Goal: Task Accomplishment & Management: Use online tool/utility

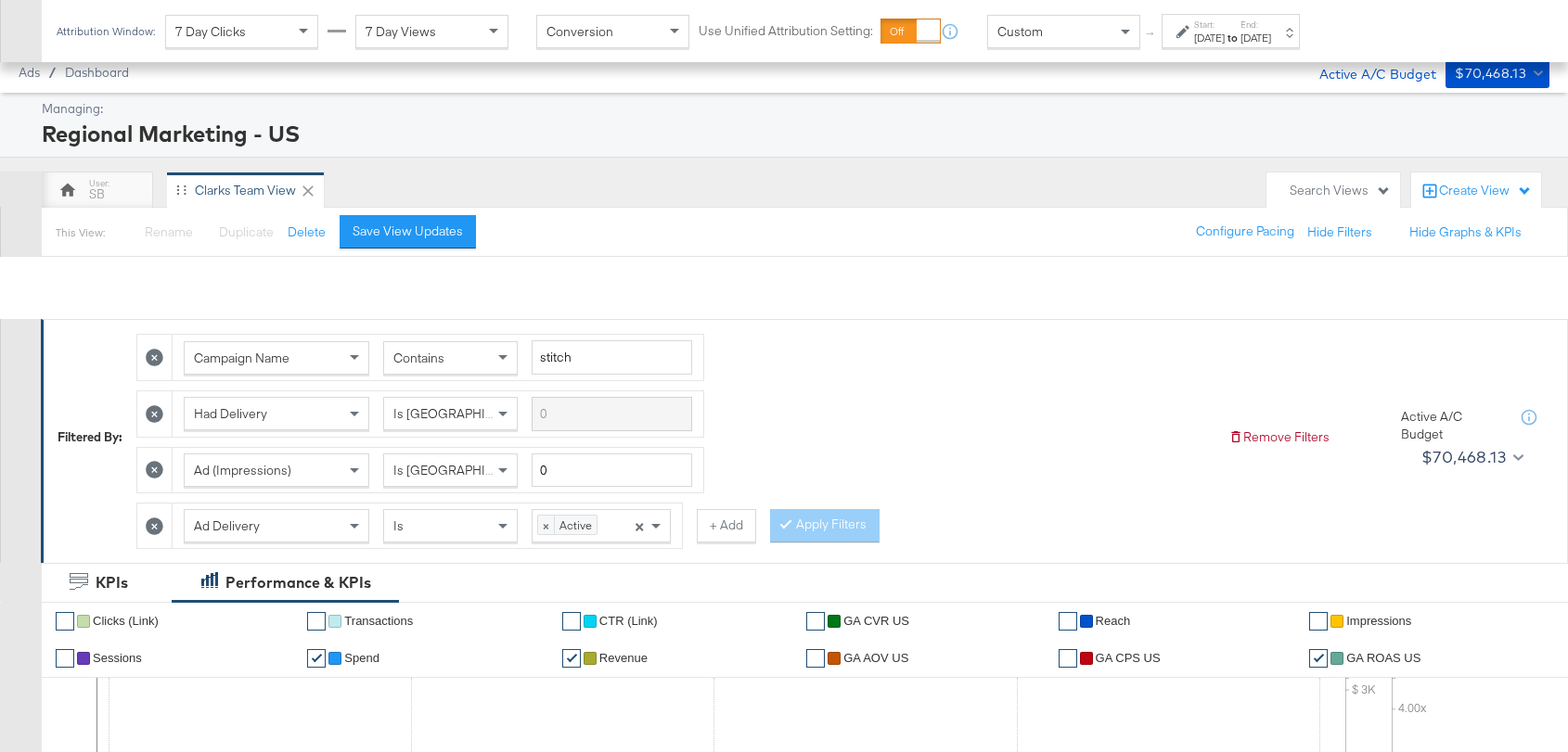
scroll to position [957, 0]
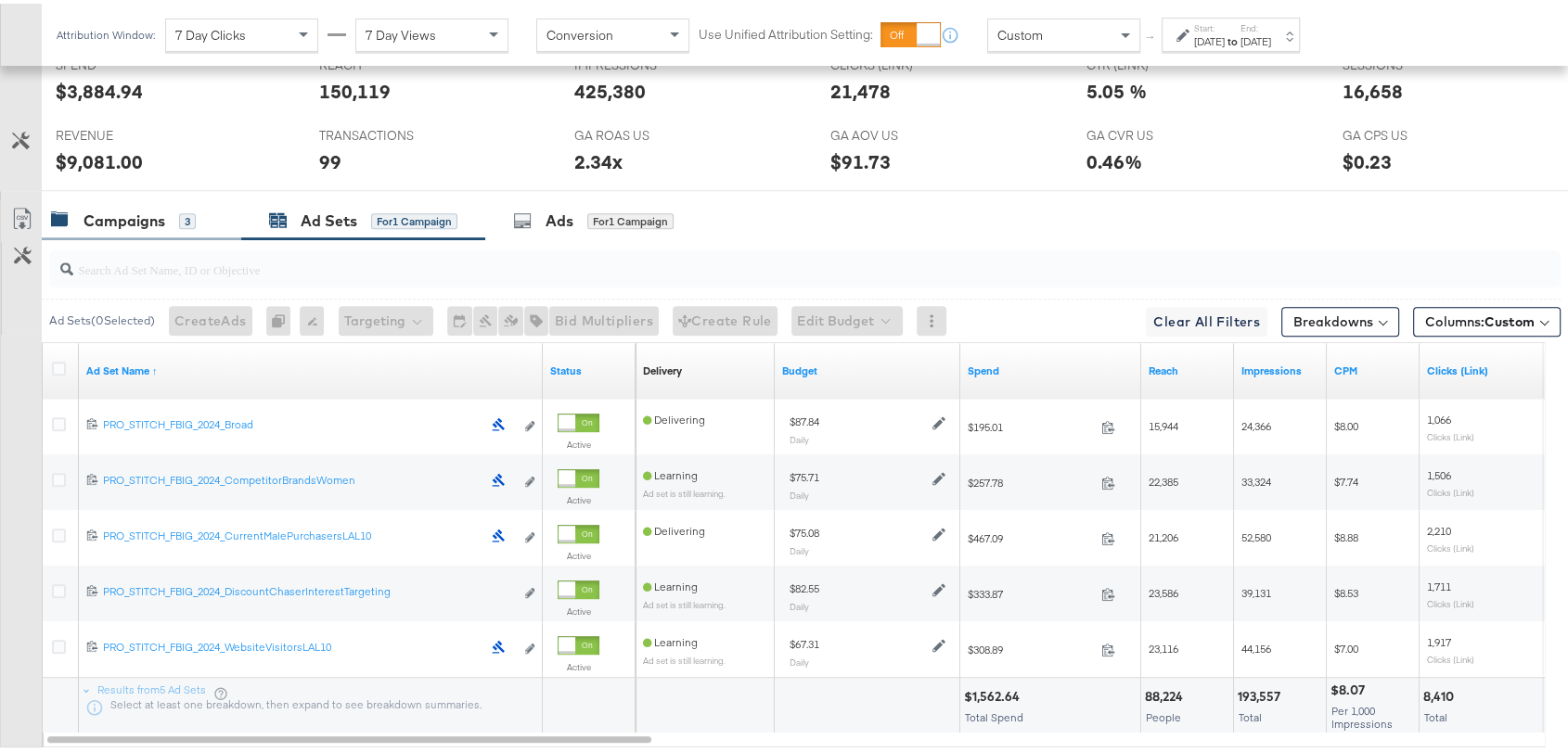
click at [136, 214] on div "Campaigns" at bounding box center [124, 217] width 81 height 22
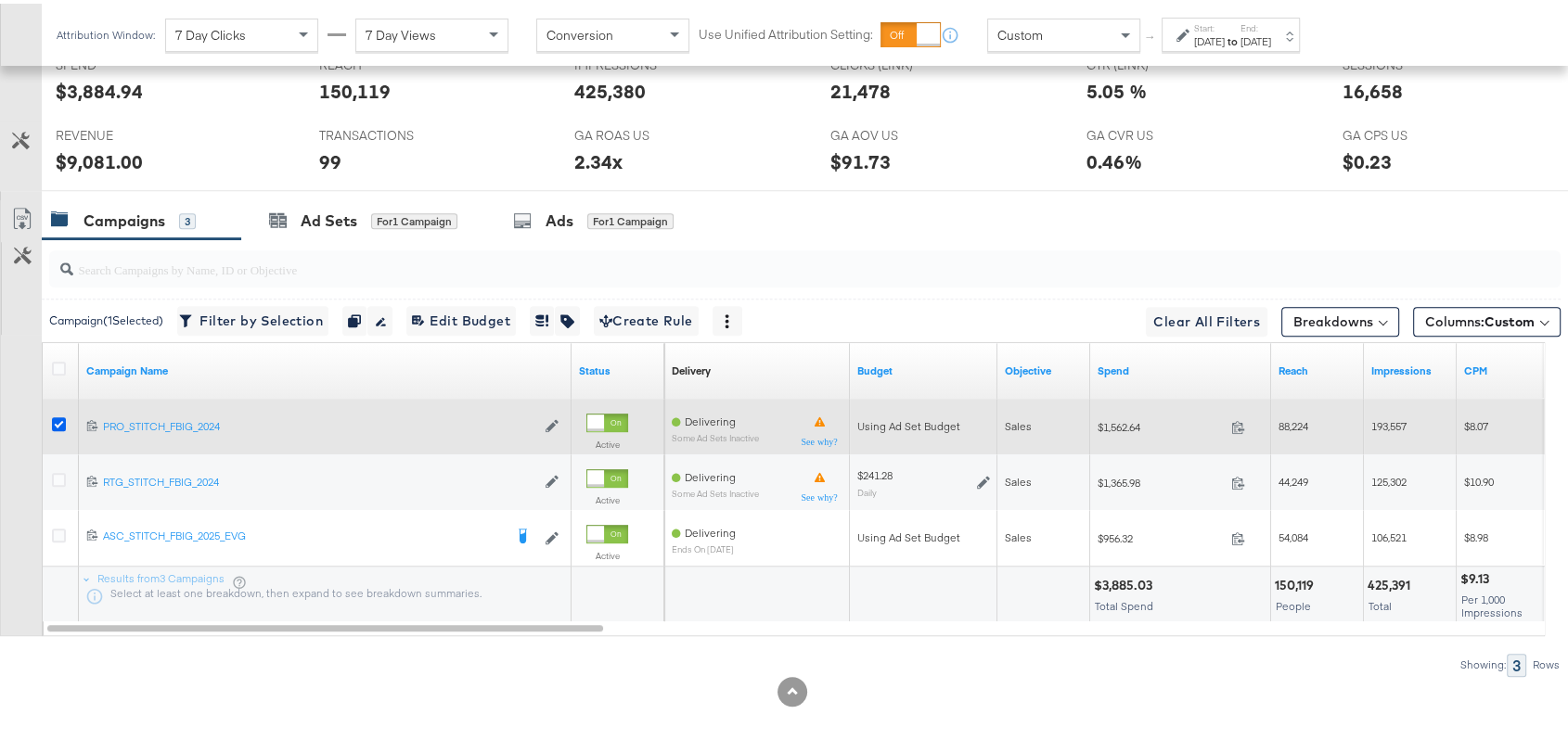
click at [57, 419] on icon at bounding box center [59, 420] width 14 height 14
click at [0, 0] on input "checkbox" at bounding box center [0, 0] width 0 height 0
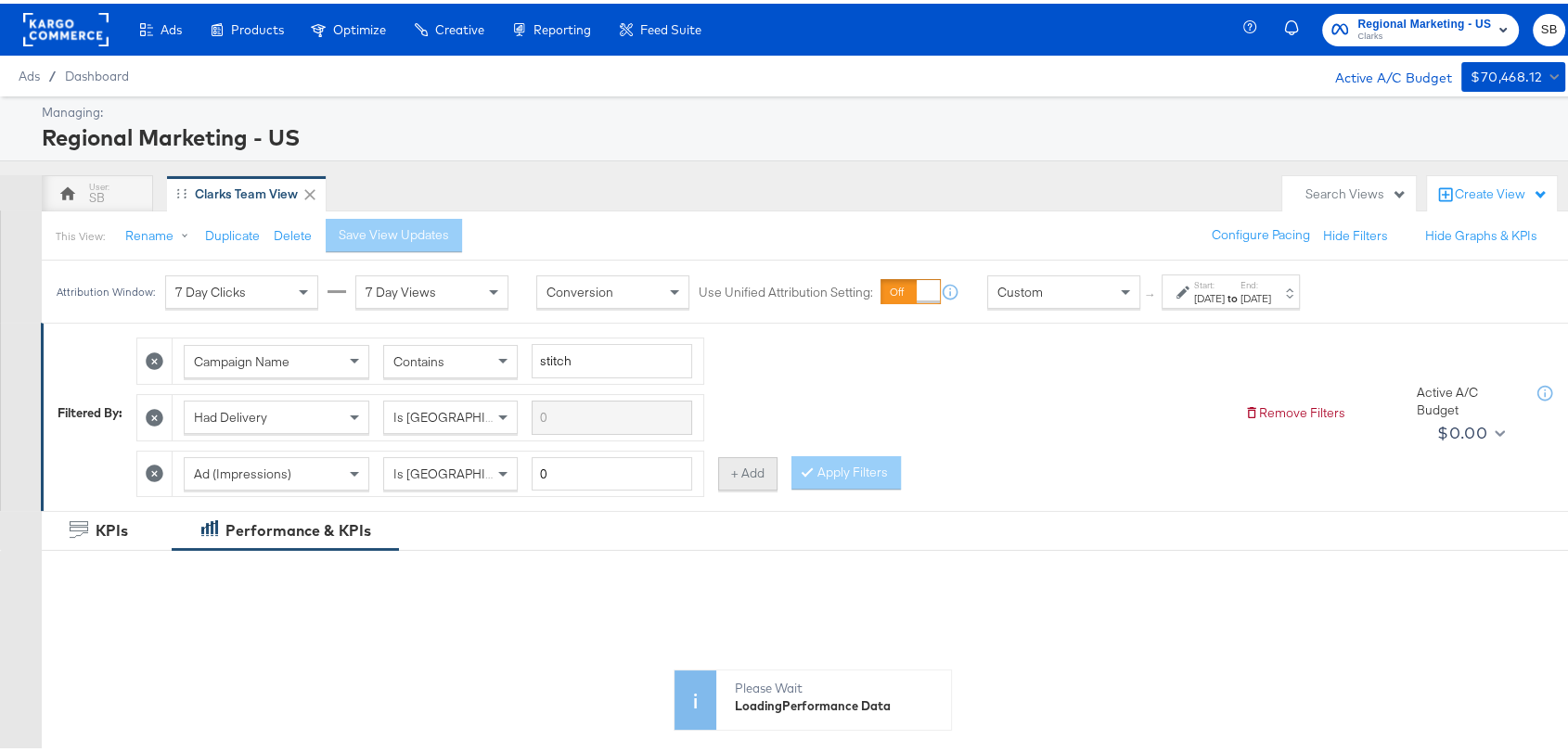
click at [750, 470] on button "+ Add" at bounding box center [748, 470] width 60 height 33
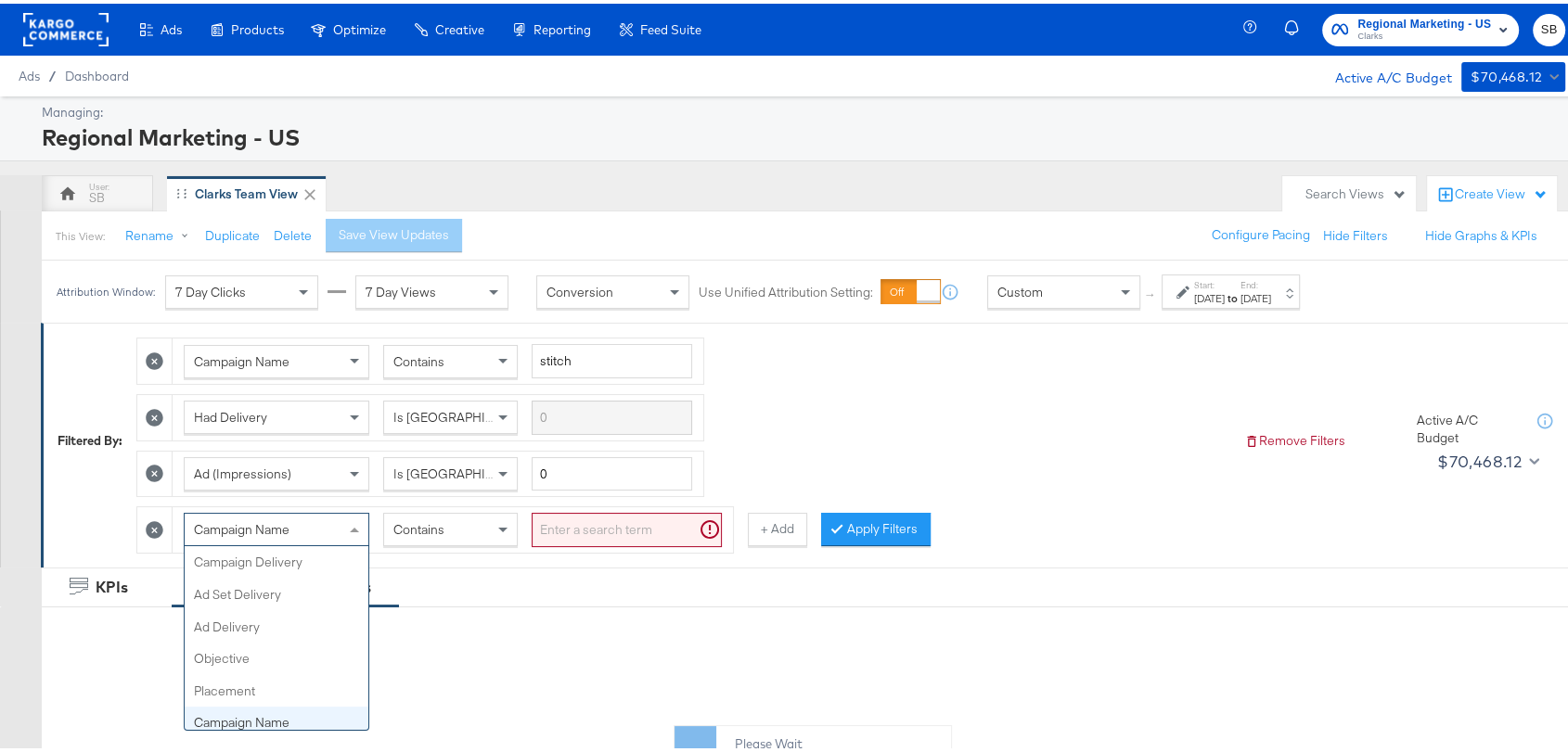
scroll to position [161, 0]
click at [349, 510] on span at bounding box center [356, 525] width 24 height 31
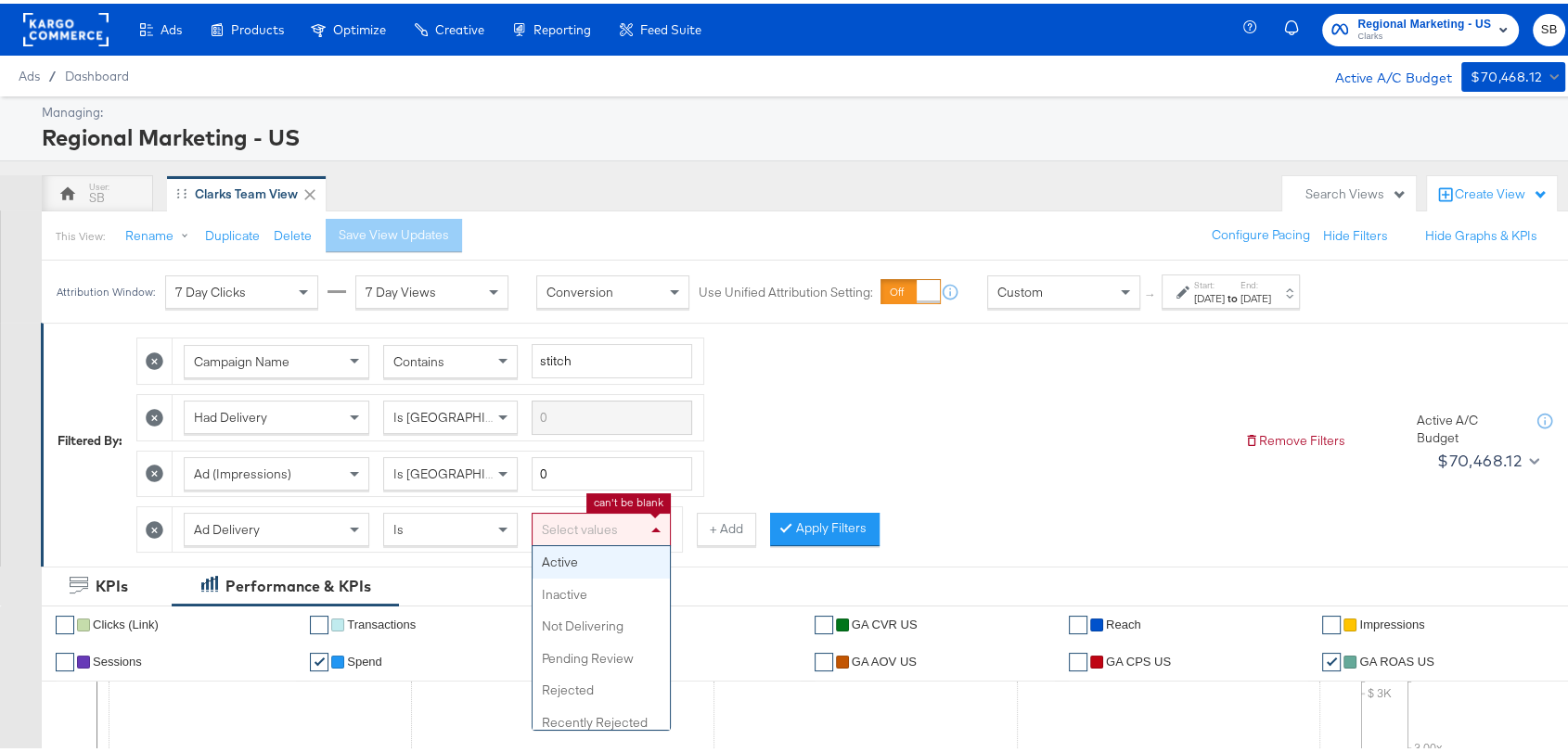
click at [564, 523] on div "Select values" at bounding box center [601, 525] width 137 height 31
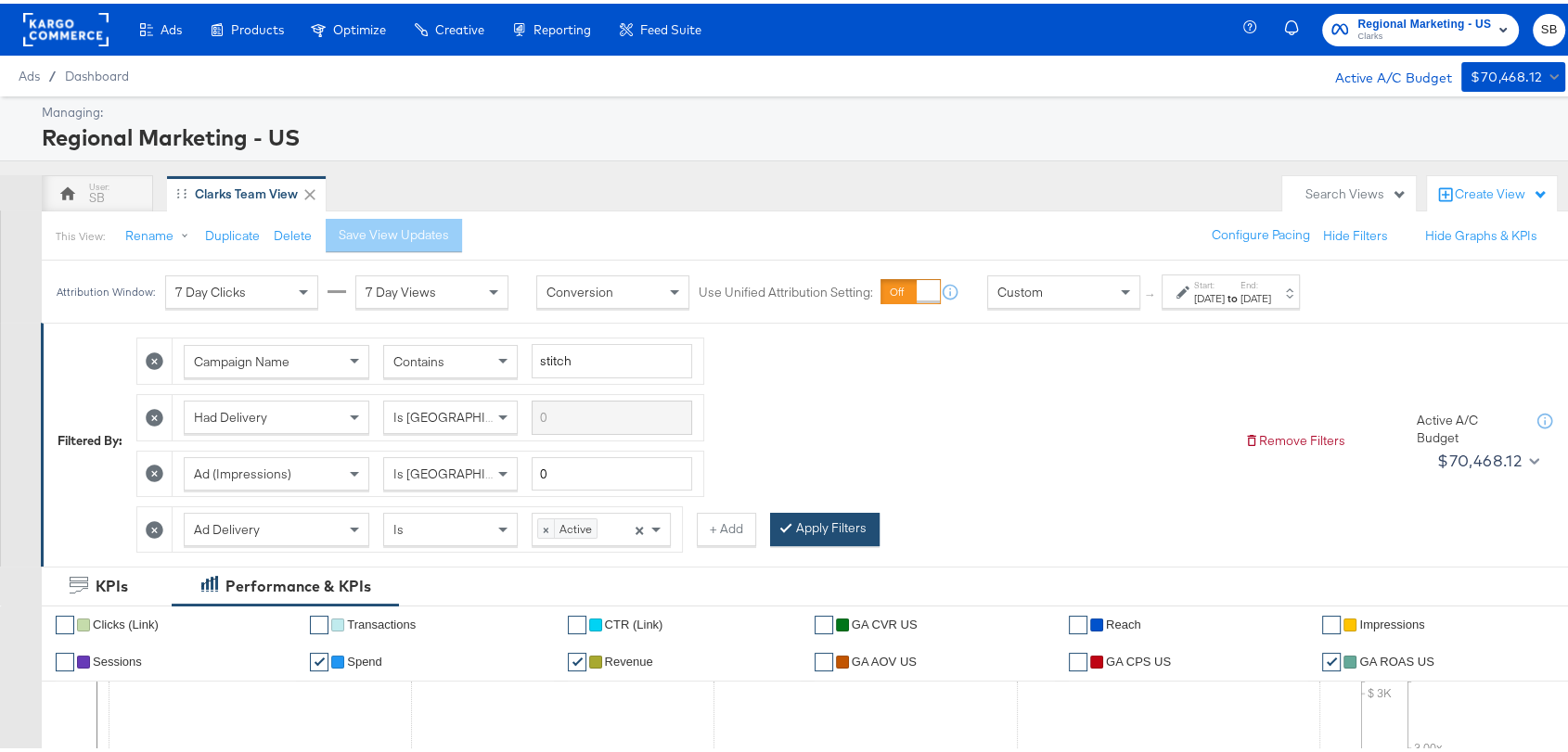
click at [828, 526] on button "Apply Filters" at bounding box center [825, 525] width 110 height 33
click at [1241, 293] on strong "to" at bounding box center [1232, 294] width 16 height 14
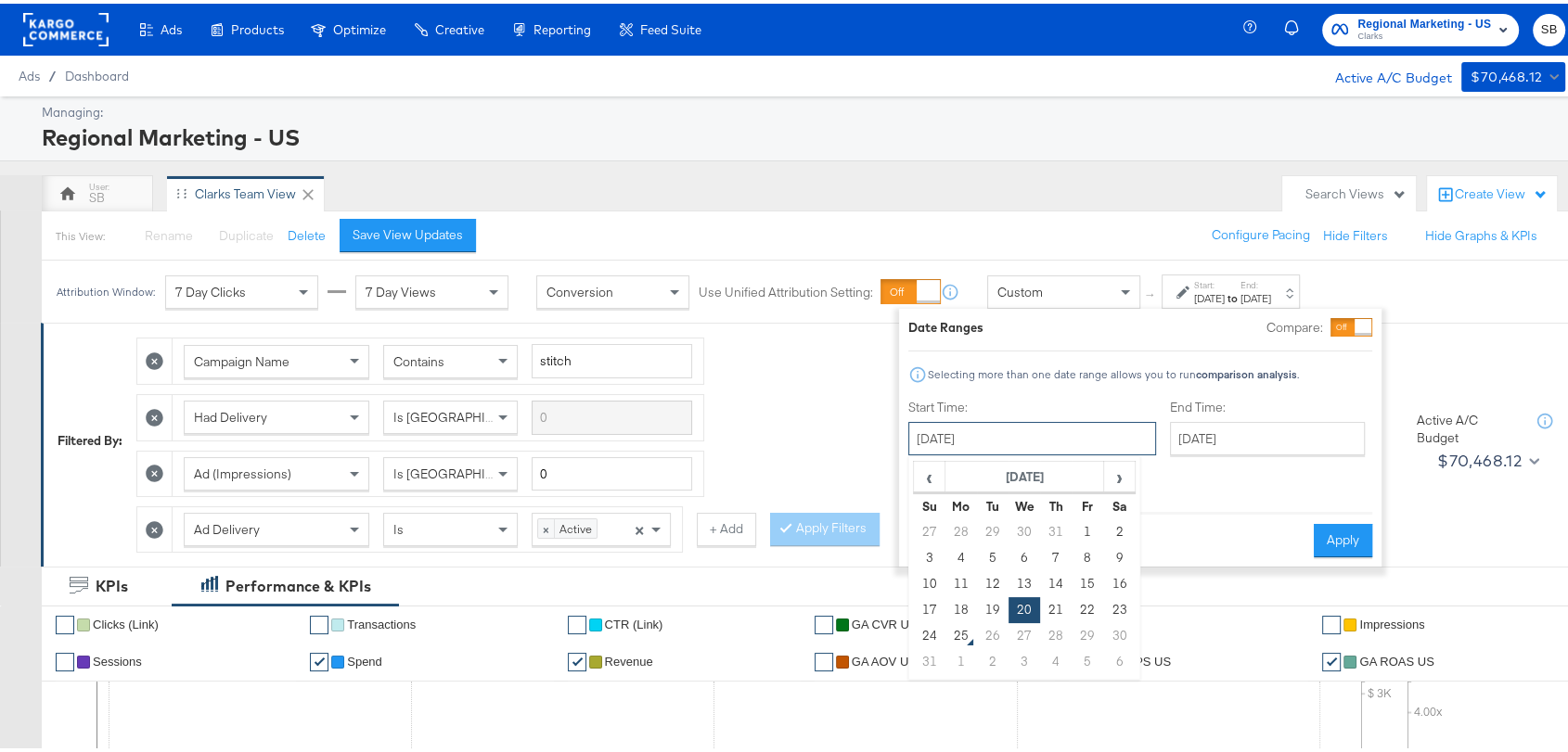
click at [1013, 447] on input "August 20th 2025" at bounding box center [1032, 435] width 248 height 33
click at [925, 602] on td "17" at bounding box center [929, 606] width 31 height 26
type input "August 17th 2025"
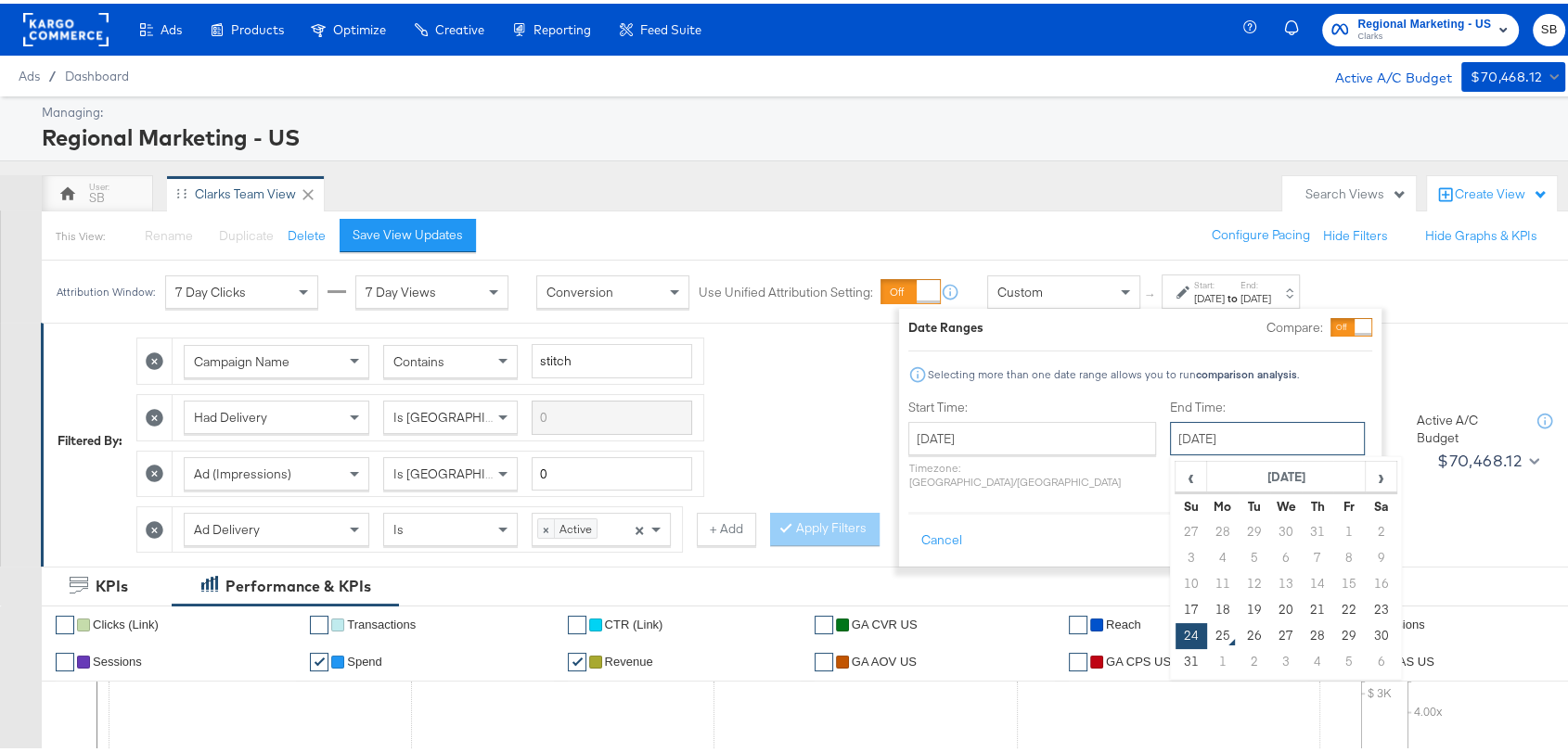
click at [1263, 427] on input "August 24th 2025" at bounding box center [1267, 435] width 195 height 33
click at [1365, 611] on td "23" at bounding box center [1380, 606] width 31 height 26
type input "August 23rd 2025"
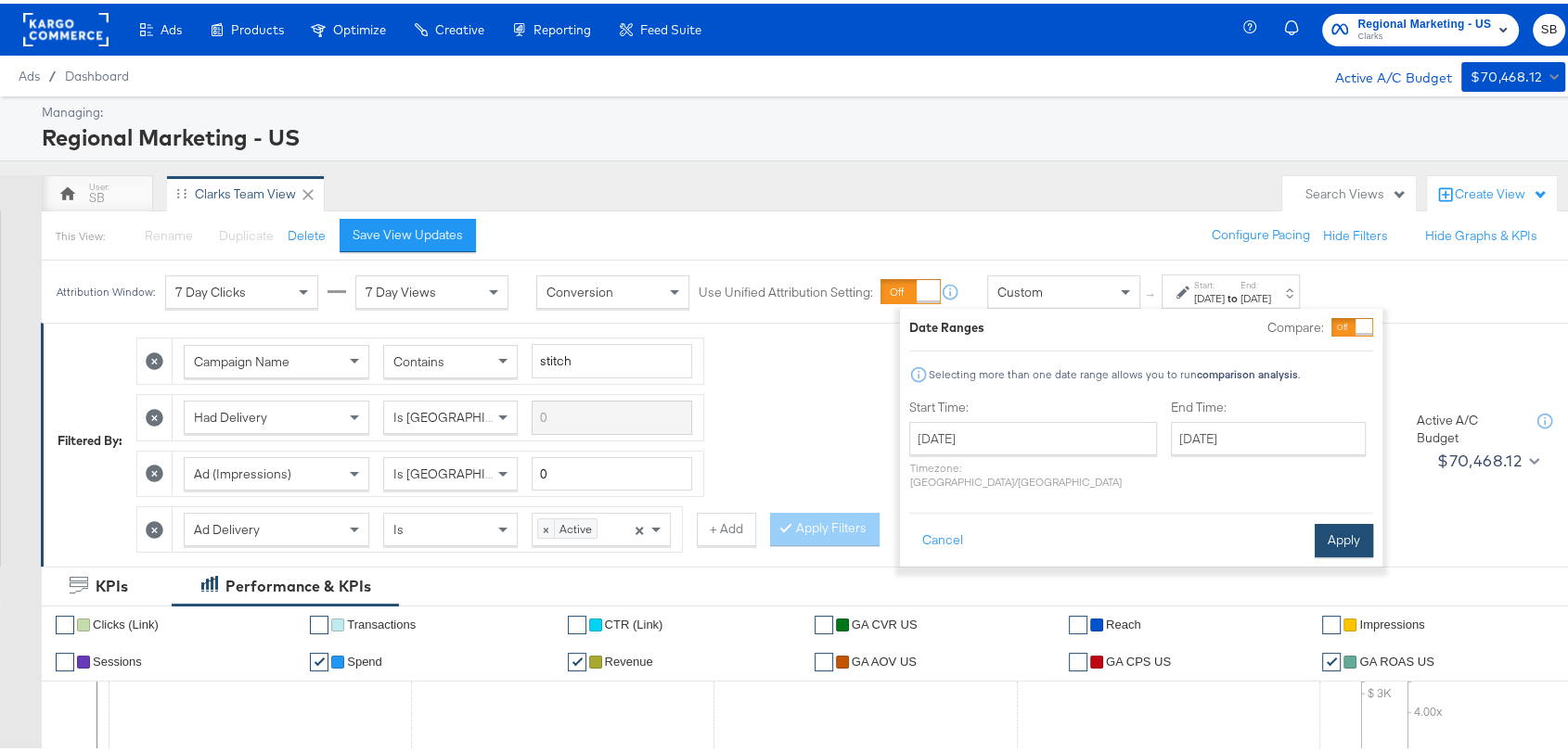
click at [1353, 529] on button "Apply" at bounding box center [1344, 537] width 59 height 33
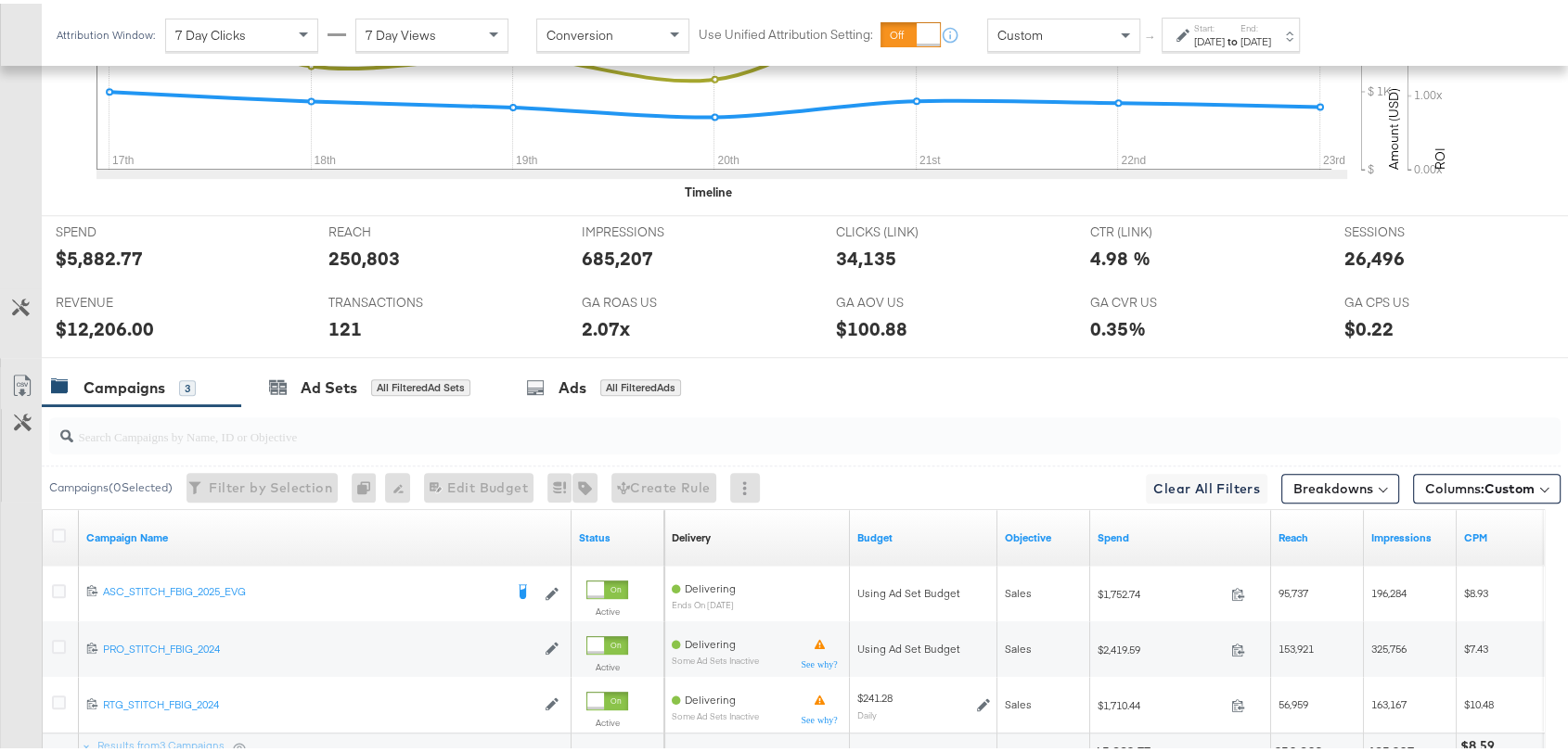
scroll to position [957, 0]
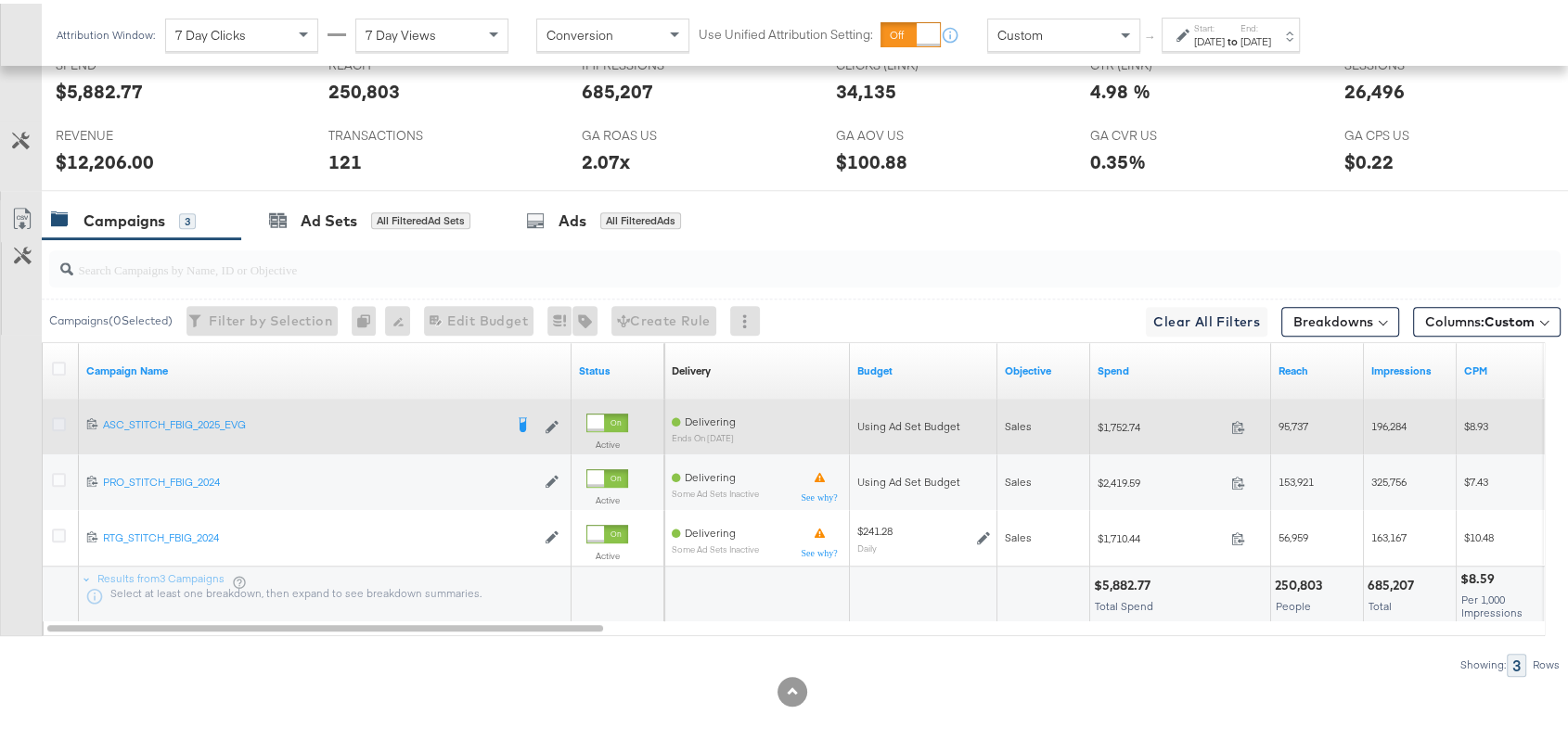
click at [55, 414] on icon at bounding box center [59, 420] width 14 height 14
click at [0, 0] on input "checkbox" at bounding box center [0, 0] width 0 height 0
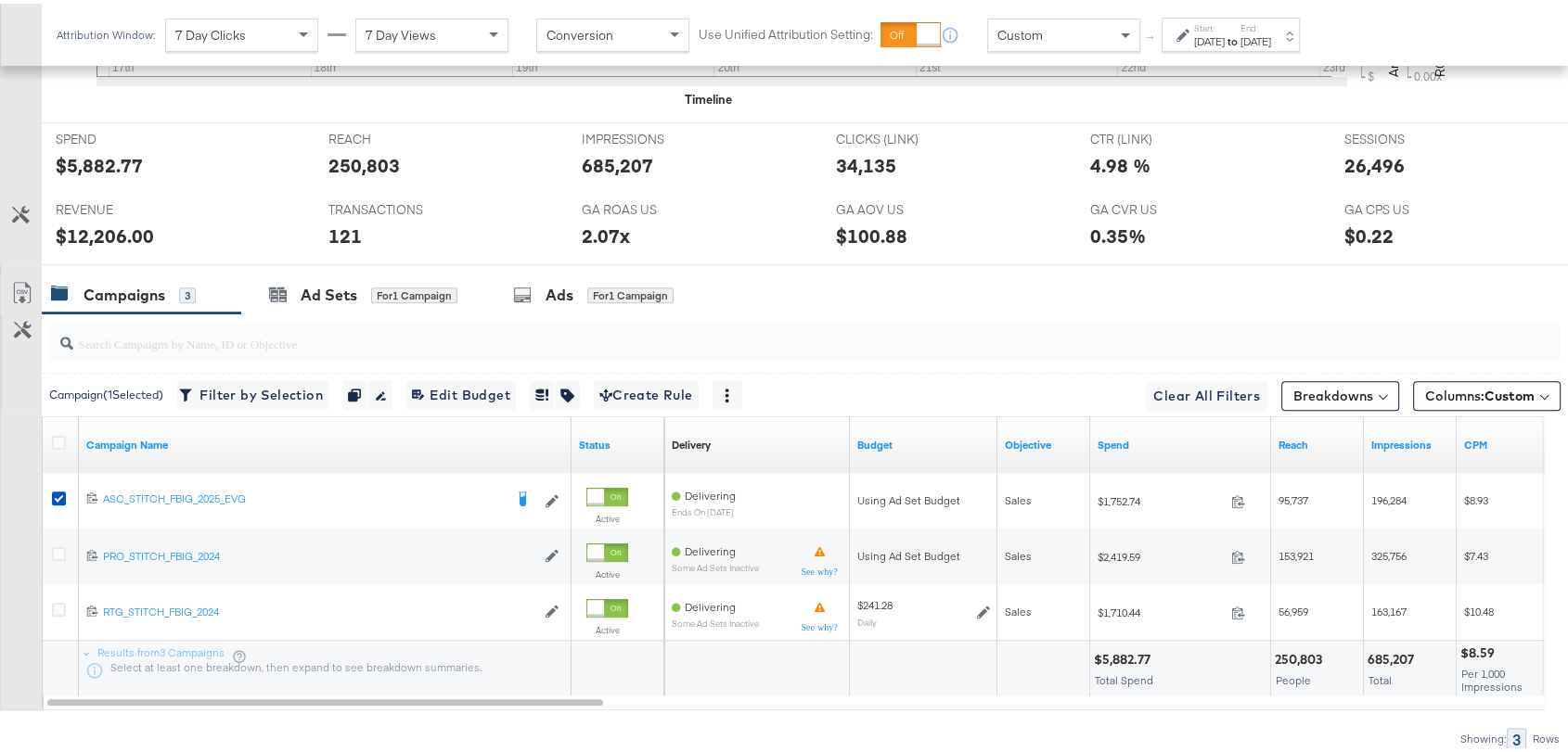
scroll to position [891, 0]
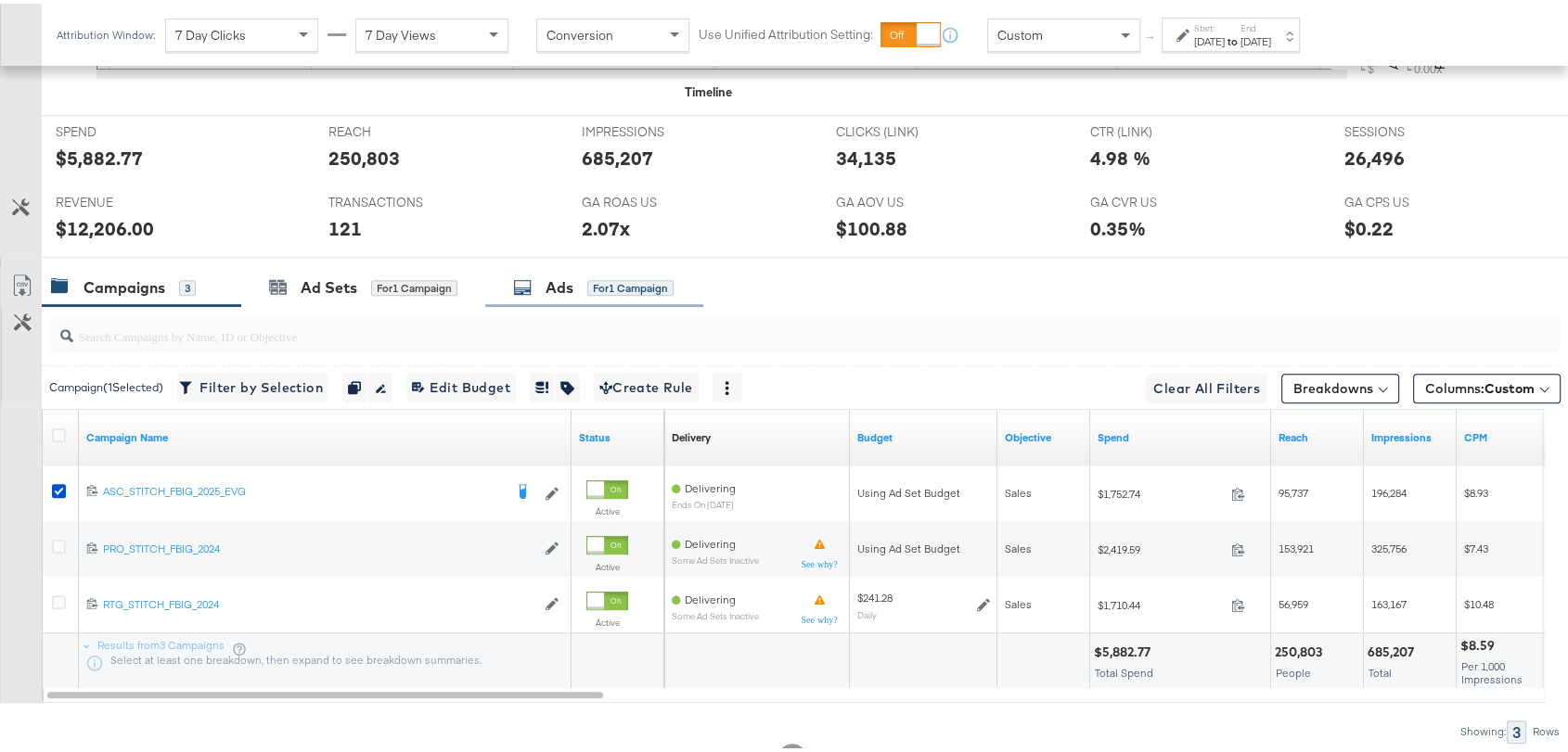
click at [549, 277] on div "Ads" at bounding box center [559, 284] width 27 height 22
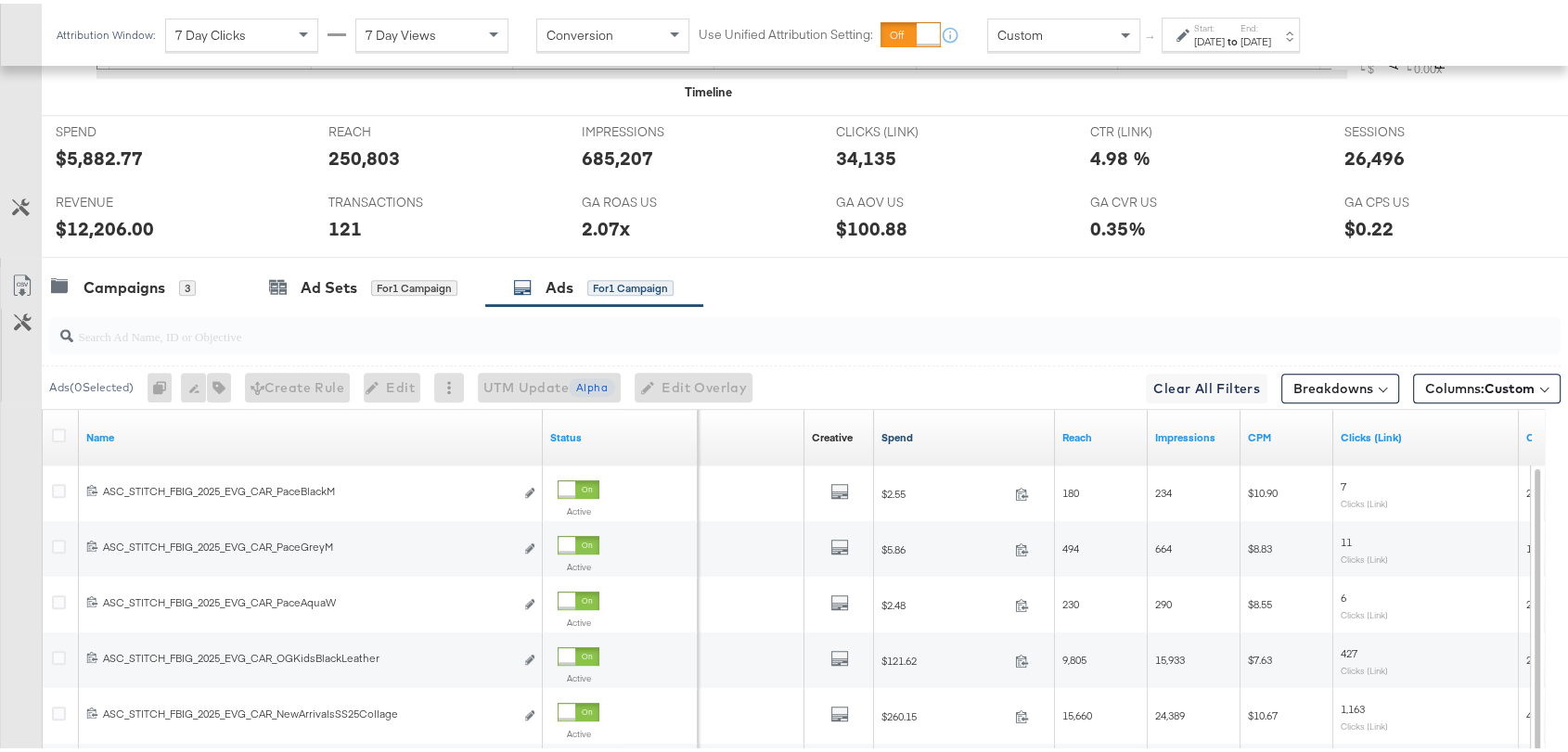
click at [883, 433] on link "Spend" at bounding box center [965, 435] width 166 height 15
click at [883, 433] on link "Spend ↓" at bounding box center [965, 435] width 166 height 15
click at [883, 433] on link "Spend ↑" at bounding box center [965, 435] width 166 height 15
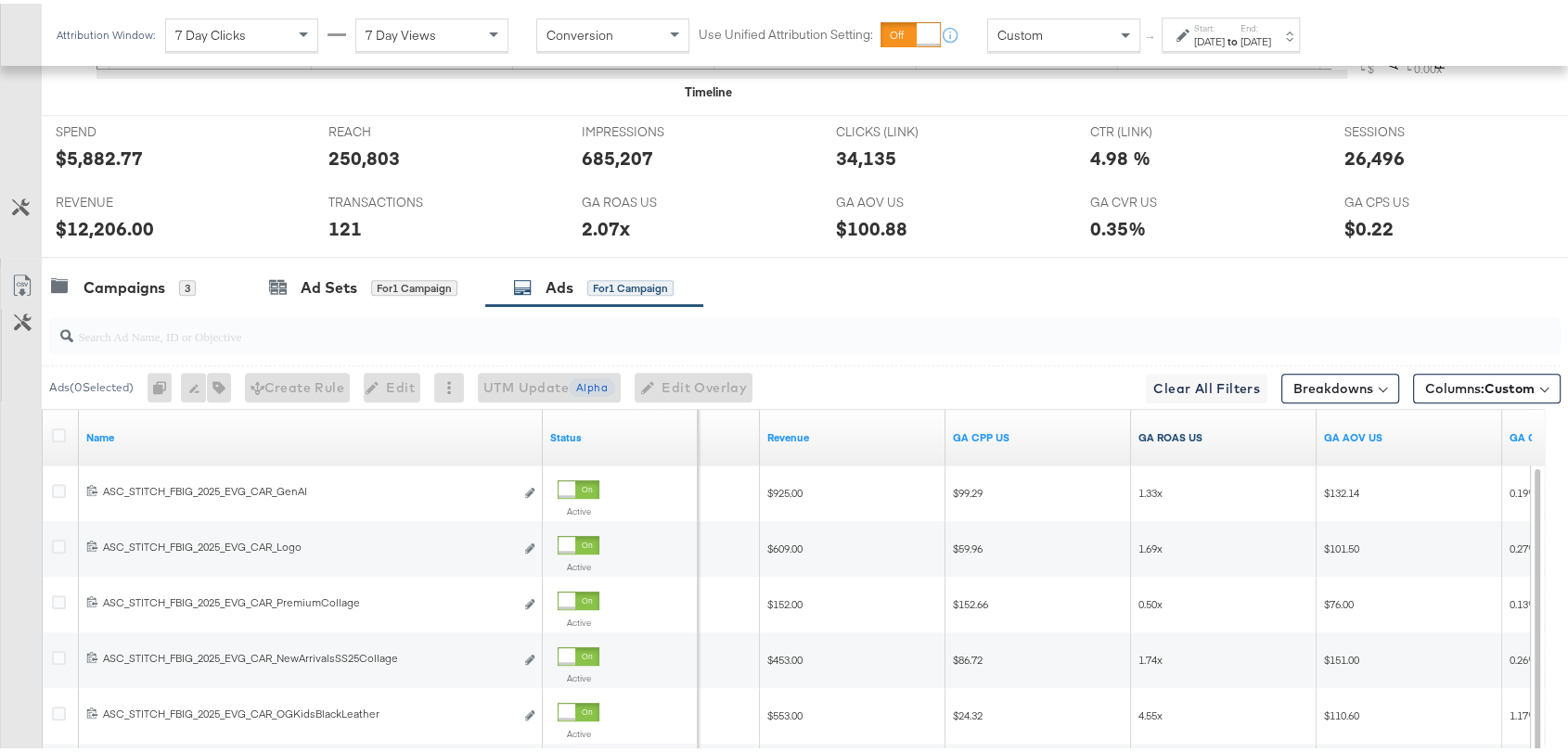
click at [1164, 436] on link "GA ROAS US" at bounding box center [1224, 435] width 171 height 15
click at [1164, 436] on link "GA ROAS US ↓" at bounding box center [1224, 435] width 171 height 15
click at [1164, 436] on link "GA ROAS US ↑" at bounding box center [1224, 435] width 171 height 15
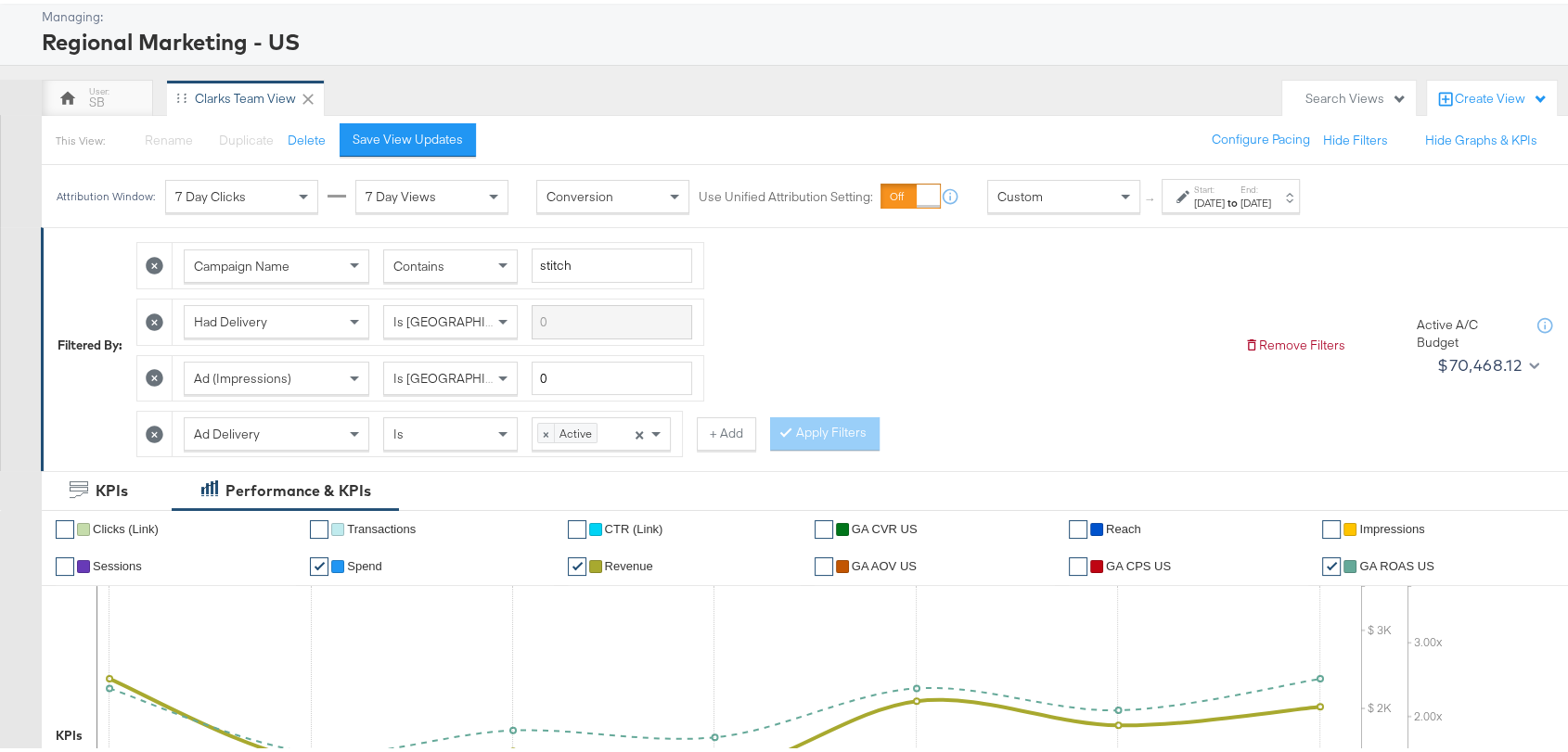
scroll to position [104, 0]
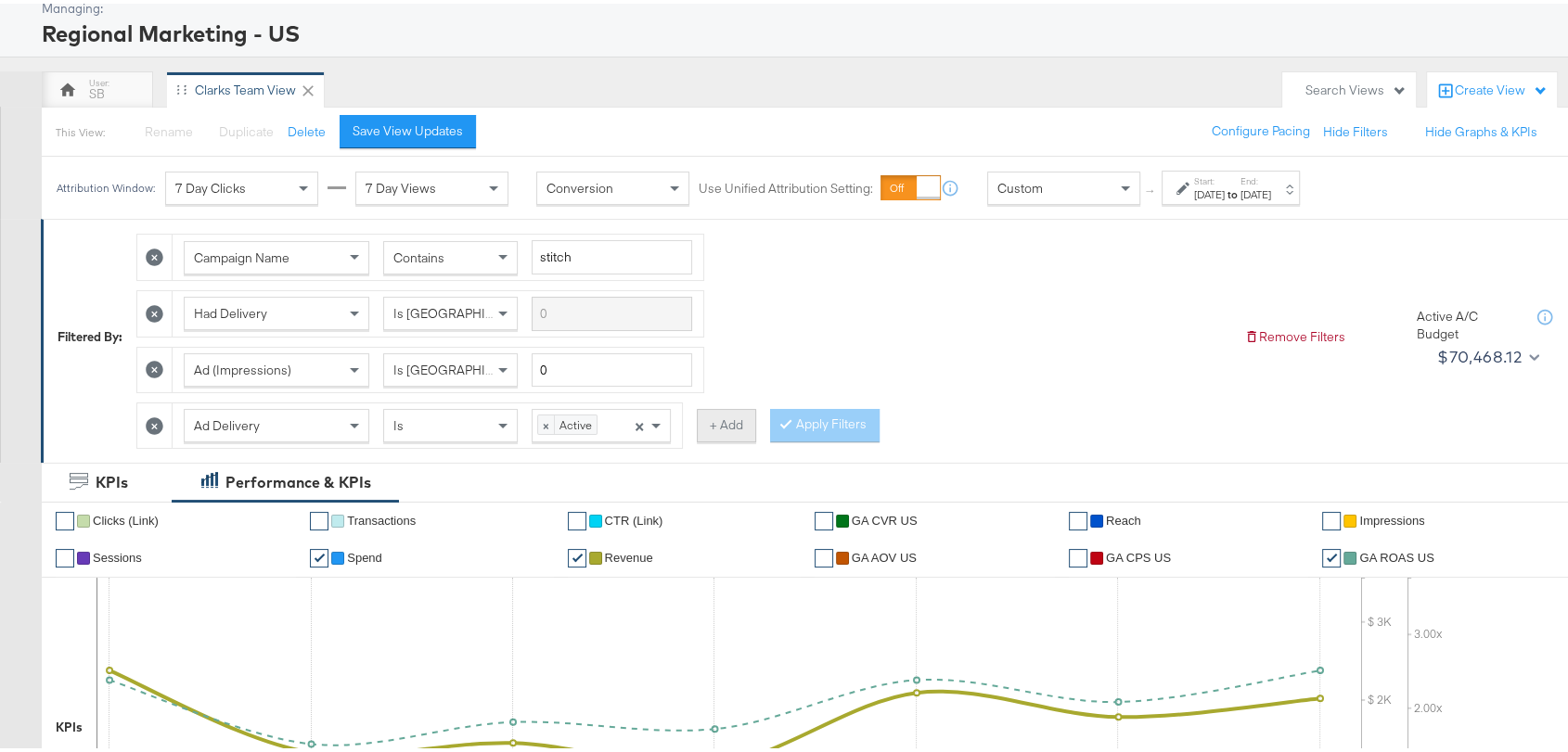
click at [735, 423] on button "+ Add" at bounding box center [726, 421] width 60 height 33
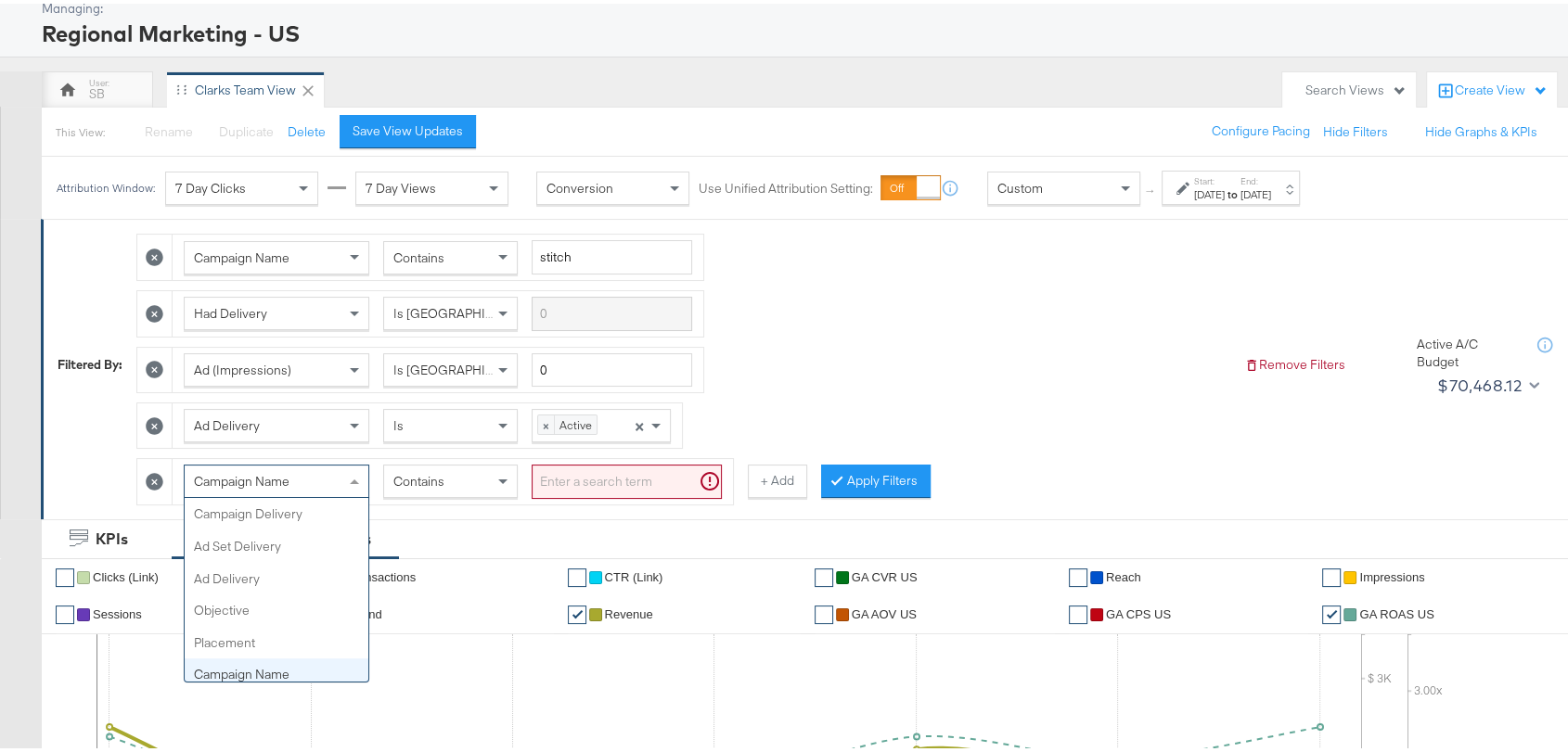
scroll to position [161, 0]
click at [250, 478] on span "Campaign Name" at bounding box center [241, 478] width 95 height 17
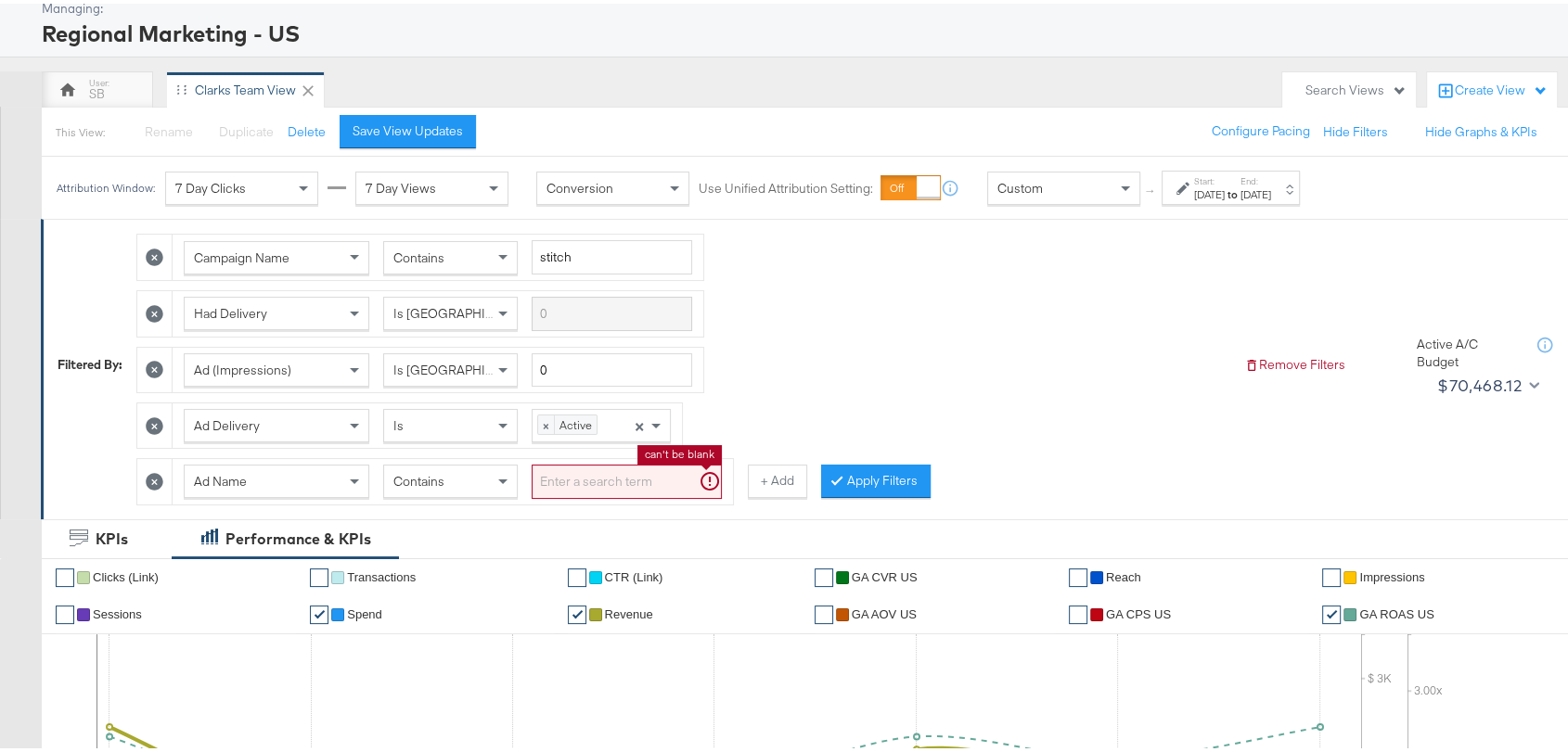
click at [561, 485] on input "search" at bounding box center [627, 478] width 190 height 34
paste input "promoprice"
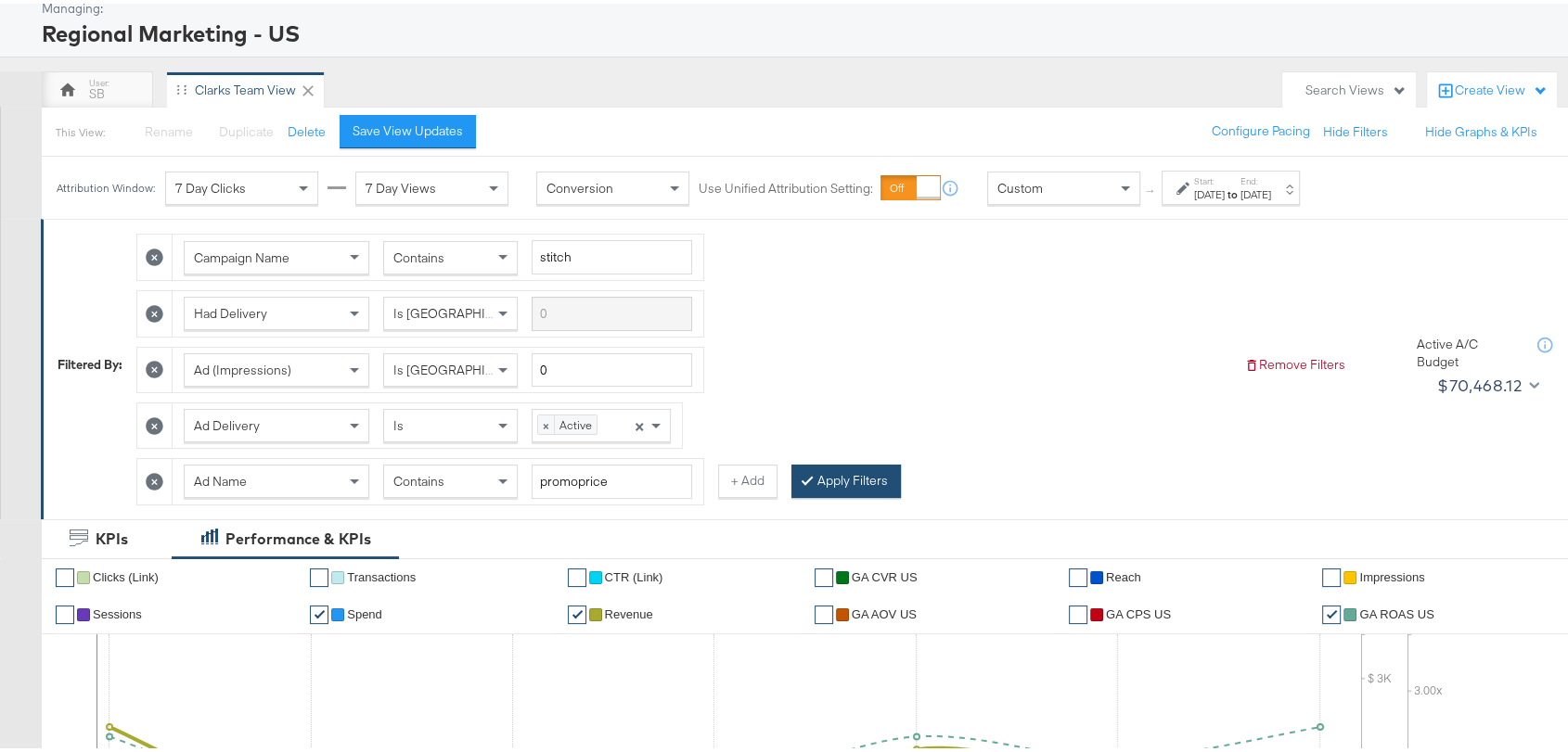
click at [864, 478] on button "Apply Filters" at bounding box center [847, 477] width 110 height 33
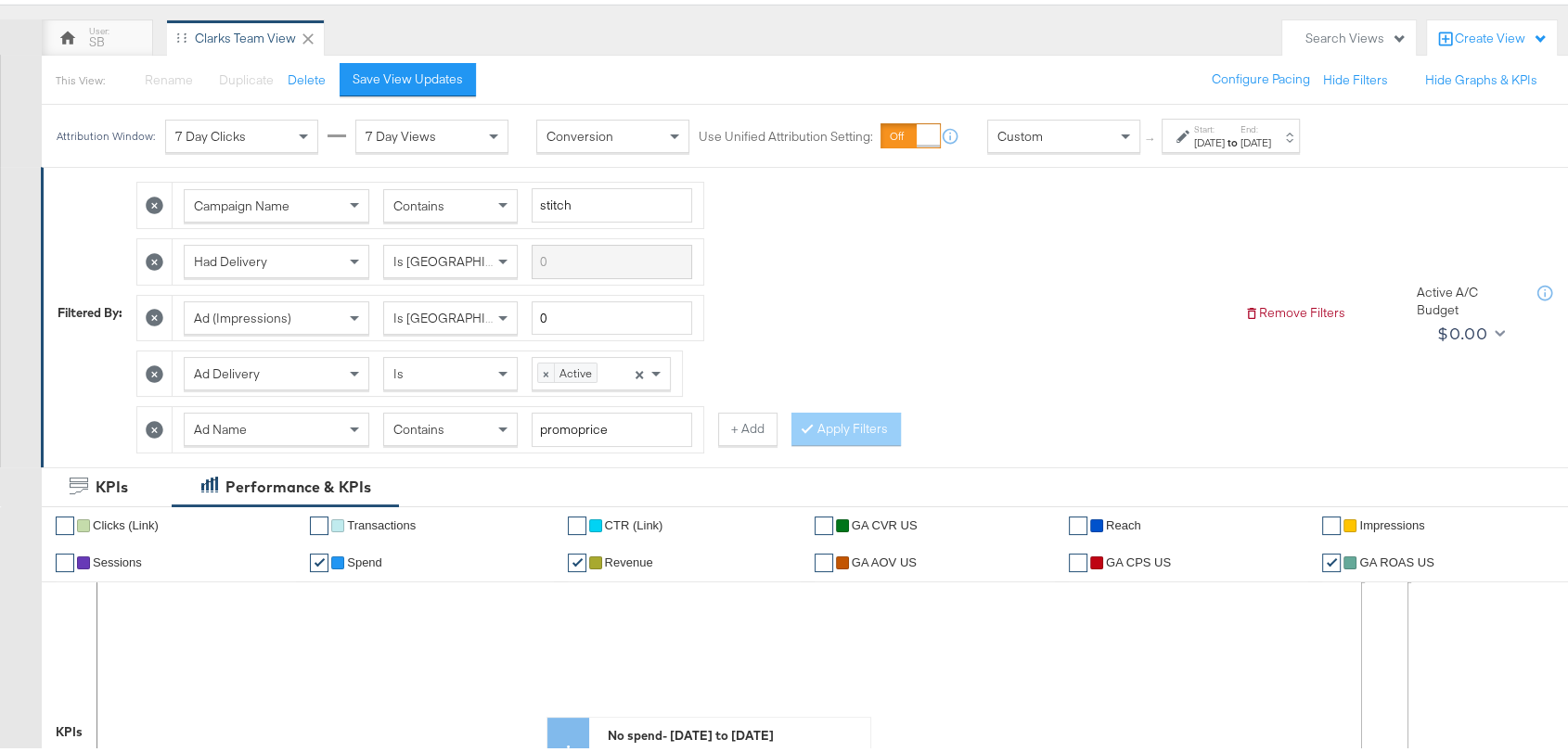
scroll to position [157, 0]
click at [609, 393] on div "Campaign Name Contains stitch Had Delivery Is Greater Than Ad (Impressions) Is …" at bounding box center [682, 308] width 1094 height 281
click at [612, 423] on input "promoprice" at bounding box center [612, 425] width 161 height 34
paste input "multi"
type input "promomulti"
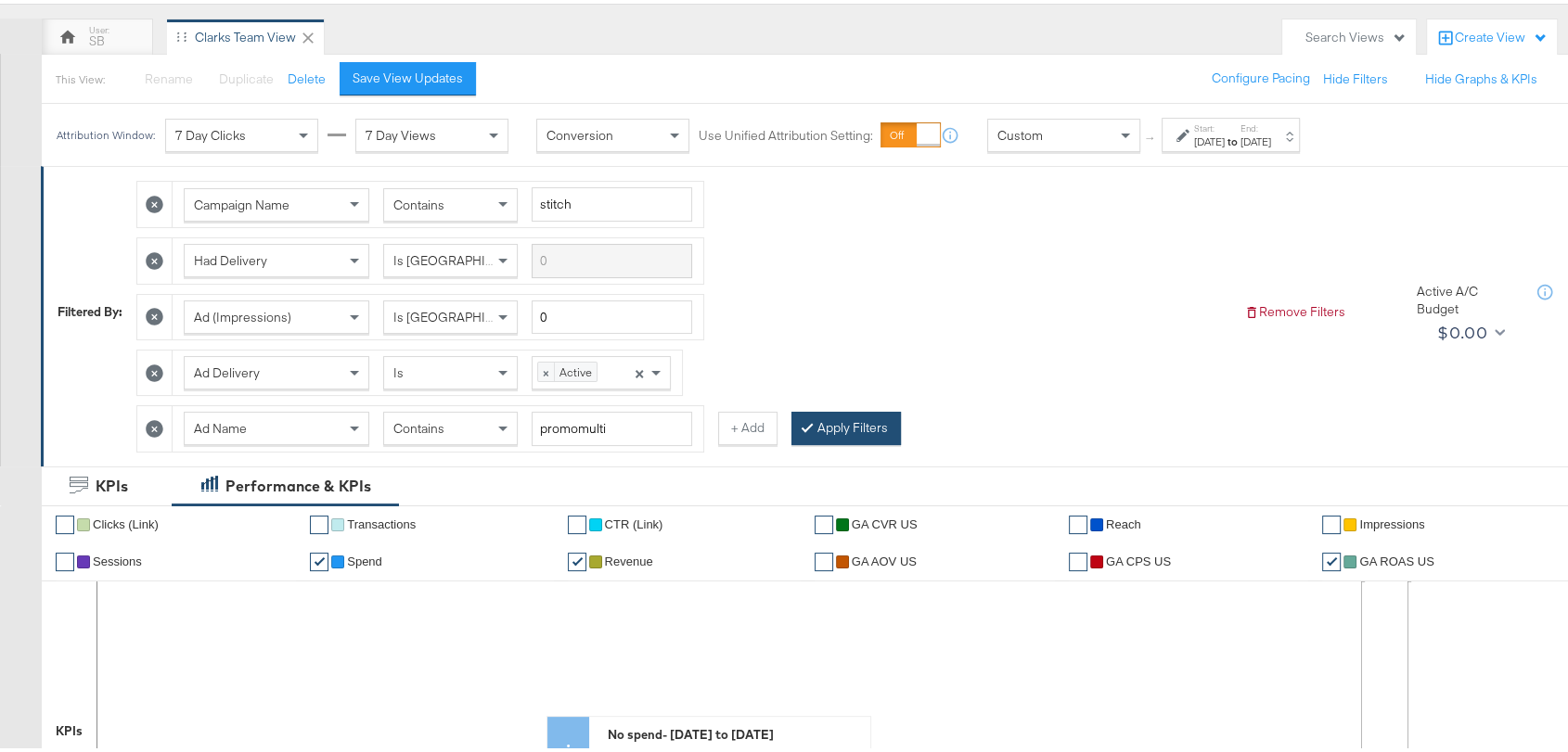
click at [837, 421] on button "Apply Filters" at bounding box center [847, 424] width 110 height 33
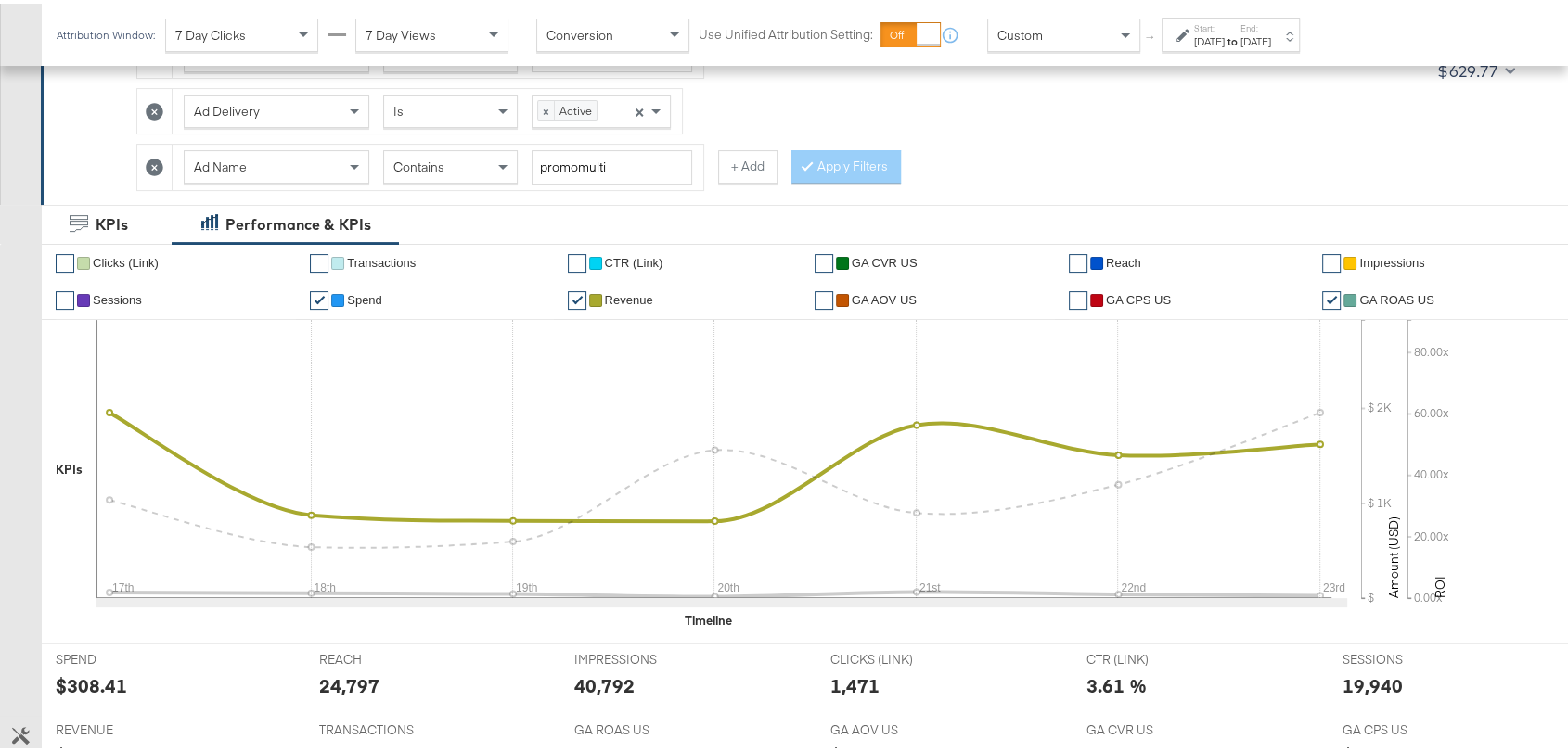
scroll to position [416, 0]
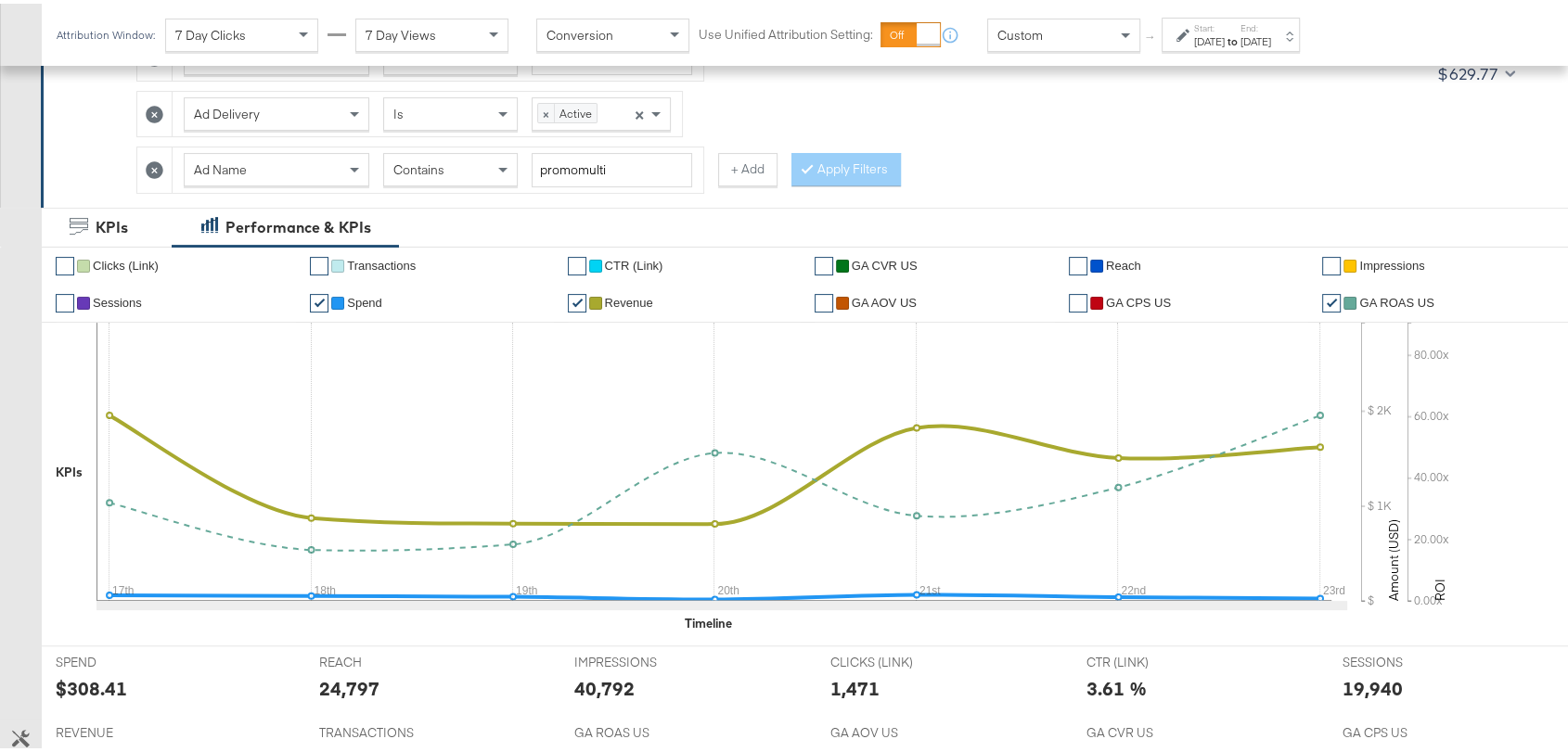
click at [154, 165] on icon at bounding box center [154, 166] width 18 height 18
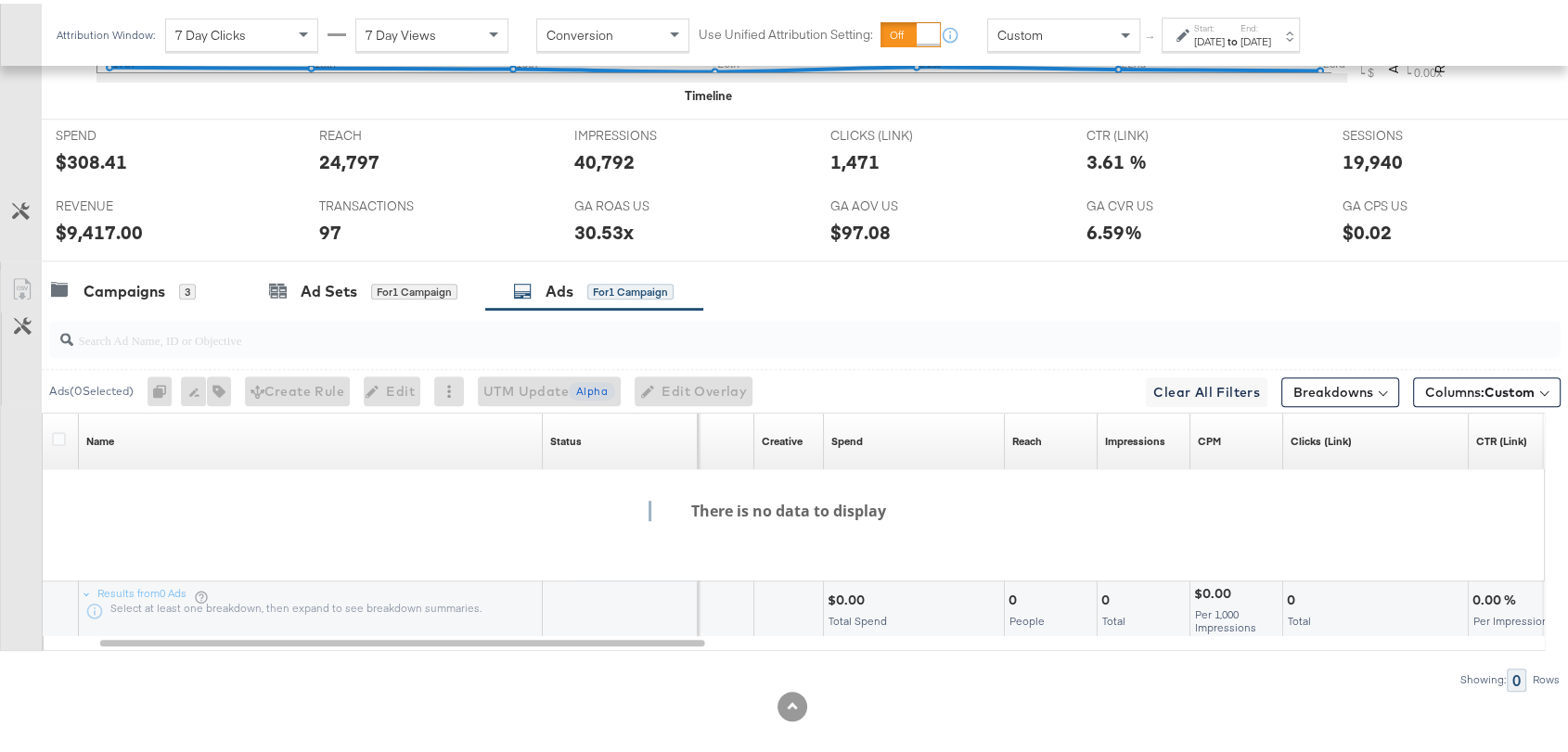
scroll to position [900, 0]
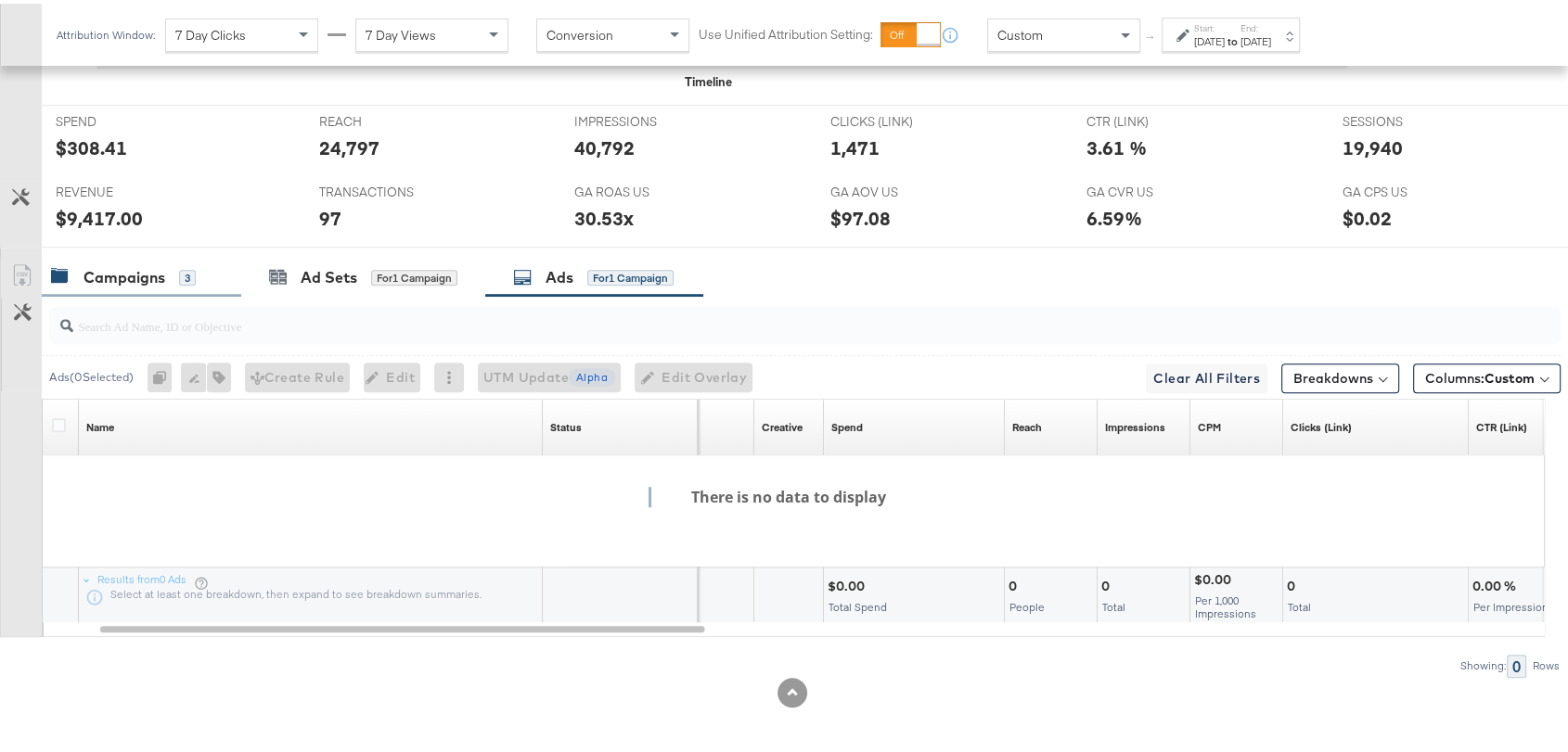
click at [136, 282] on div "Campaigns 3" at bounding box center [141, 274] width 199 height 40
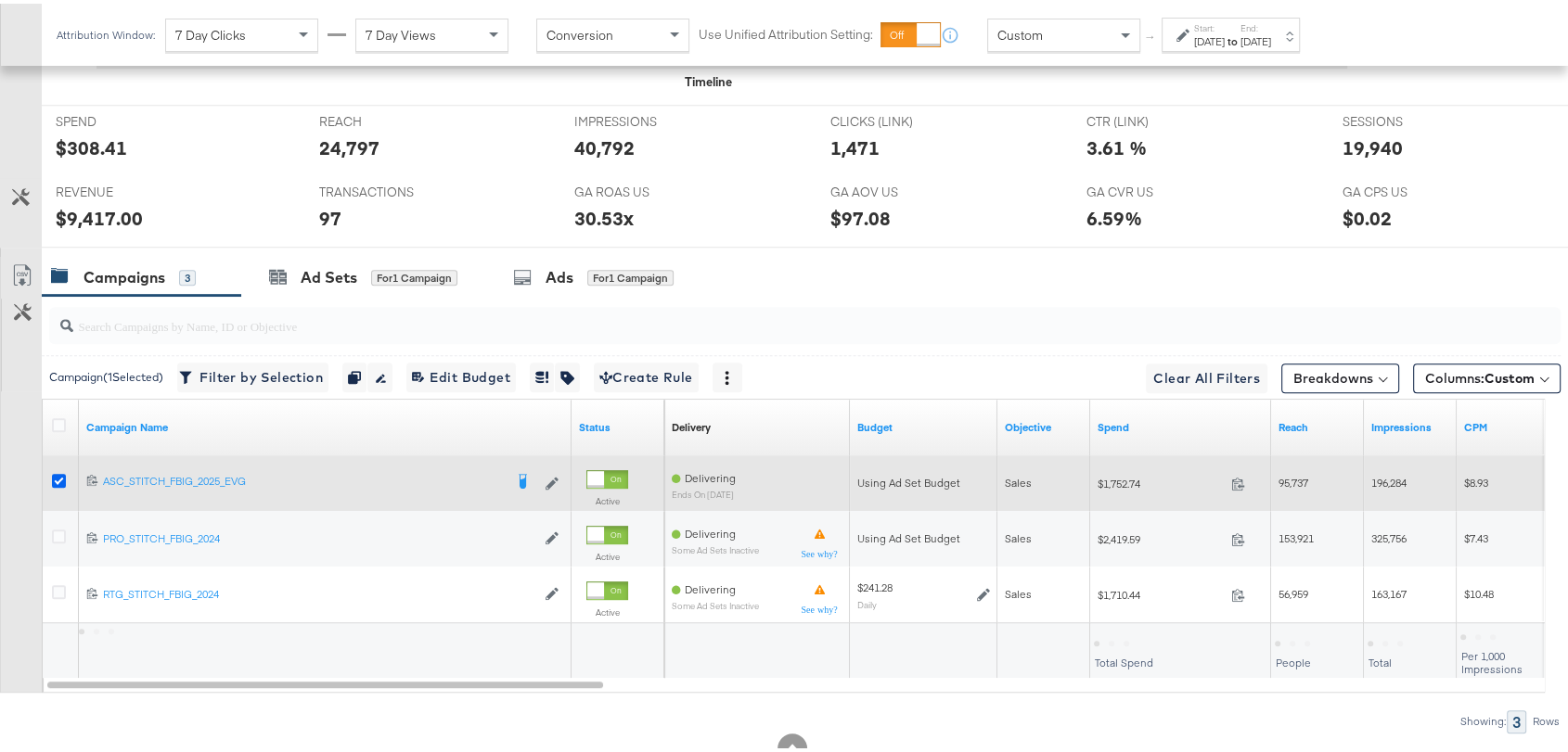
click at [53, 470] on icon at bounding box center [59, 477] width 14 height 14
click at [0, 0] on input "checkbox" at bounding box center [0, 0] width 0 height 0
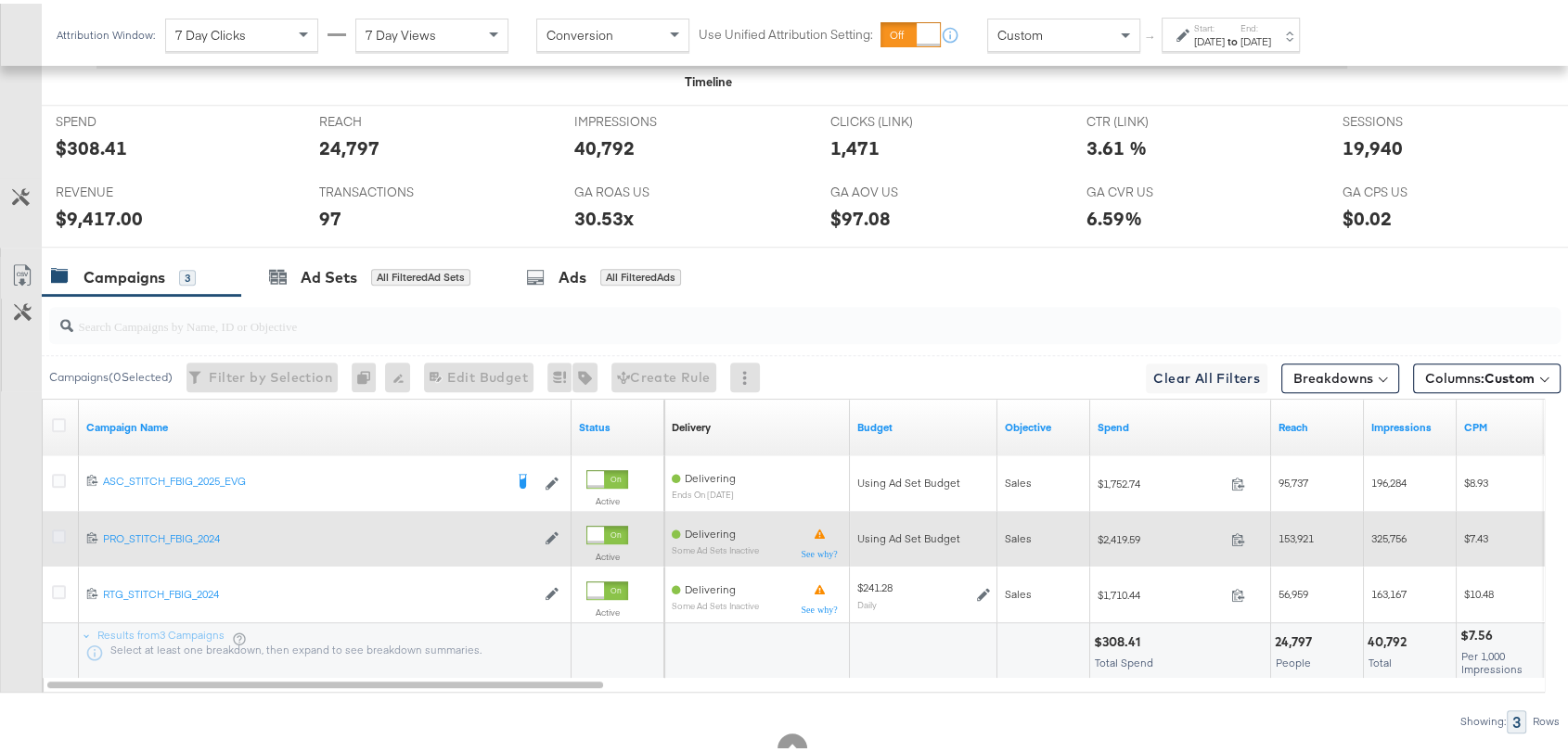
click at [57, 528] on icon at bounding box center [59, 533] width 14 height 14
click at [0, 0] on input "checkbox" at bounding box center [0, 0] width 0 height 0
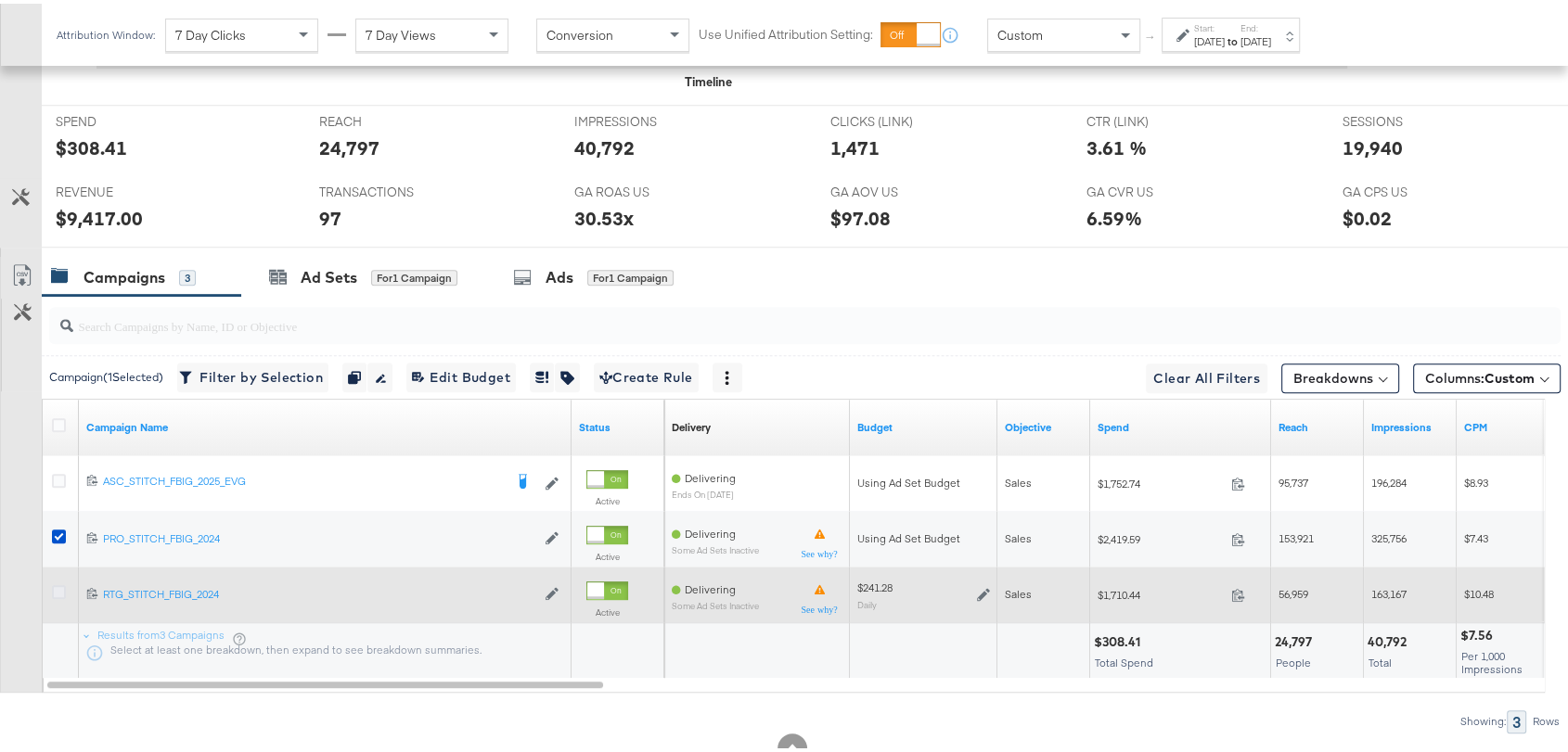
click at [58, 585] on icon at bounding box center [59, 589] width 14 height 14
click at [0, 0] on input "checkbox" at bounding box center [0, 0] width 0 height 0
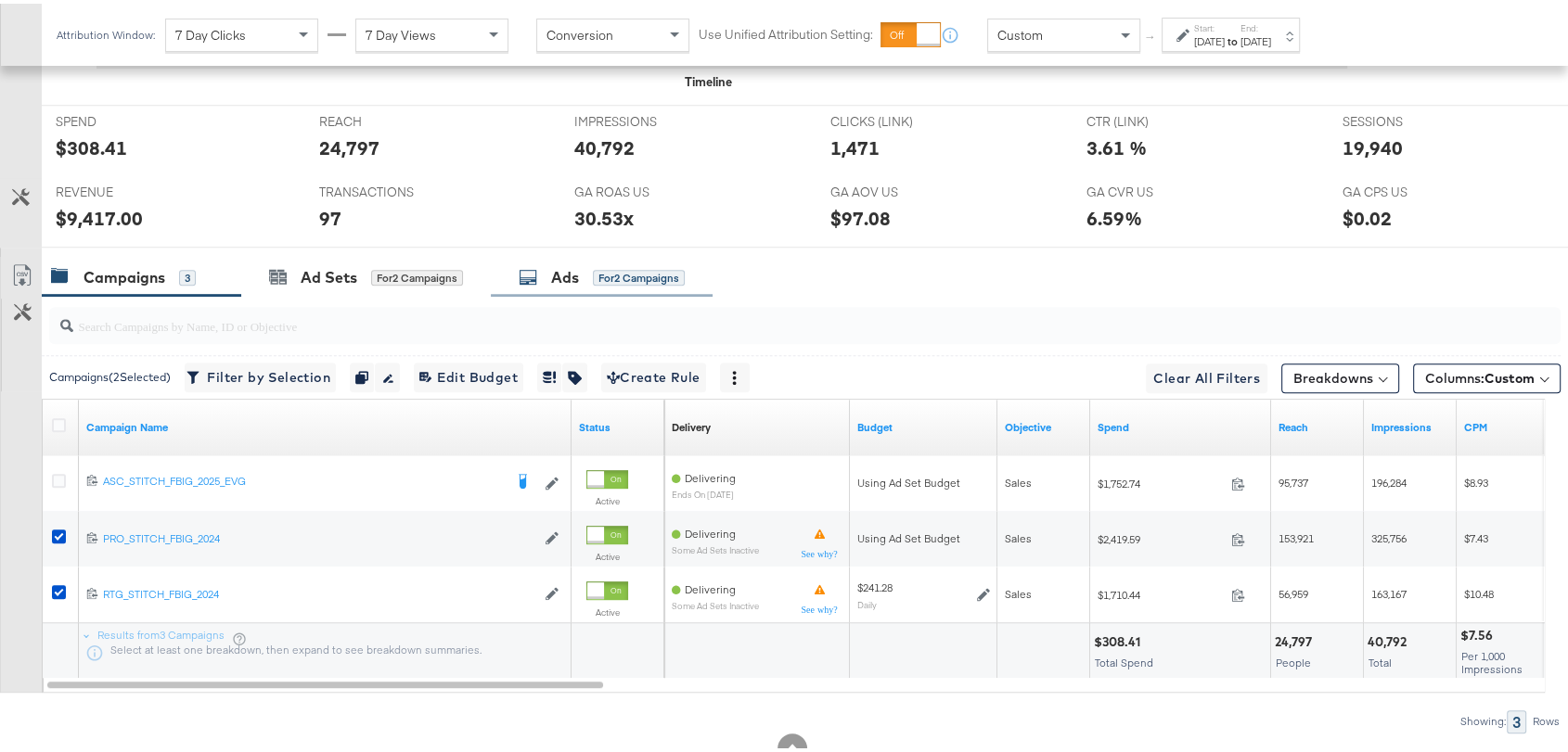
click at [565, 268] on div "Ads" at bounding box center [564, 274] width 27 height 22
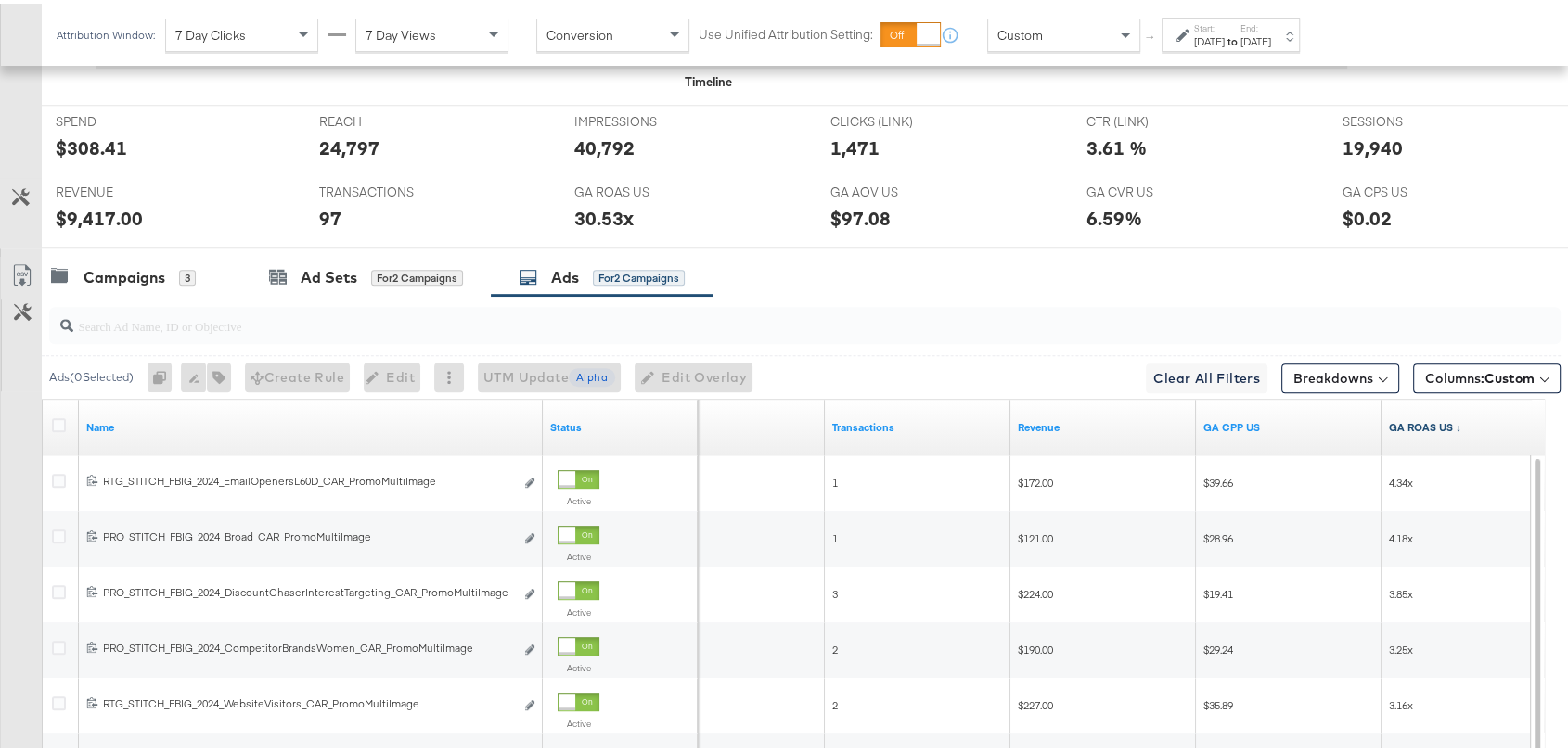
click at [1429, 418] on link "GA ROAS US ↓" at bounding box center [1474, 424] width 171 height 15
click at [1429, 418] on link "GA ROAS US ↑" at bounding box center [1474, 424] width 171 height 15
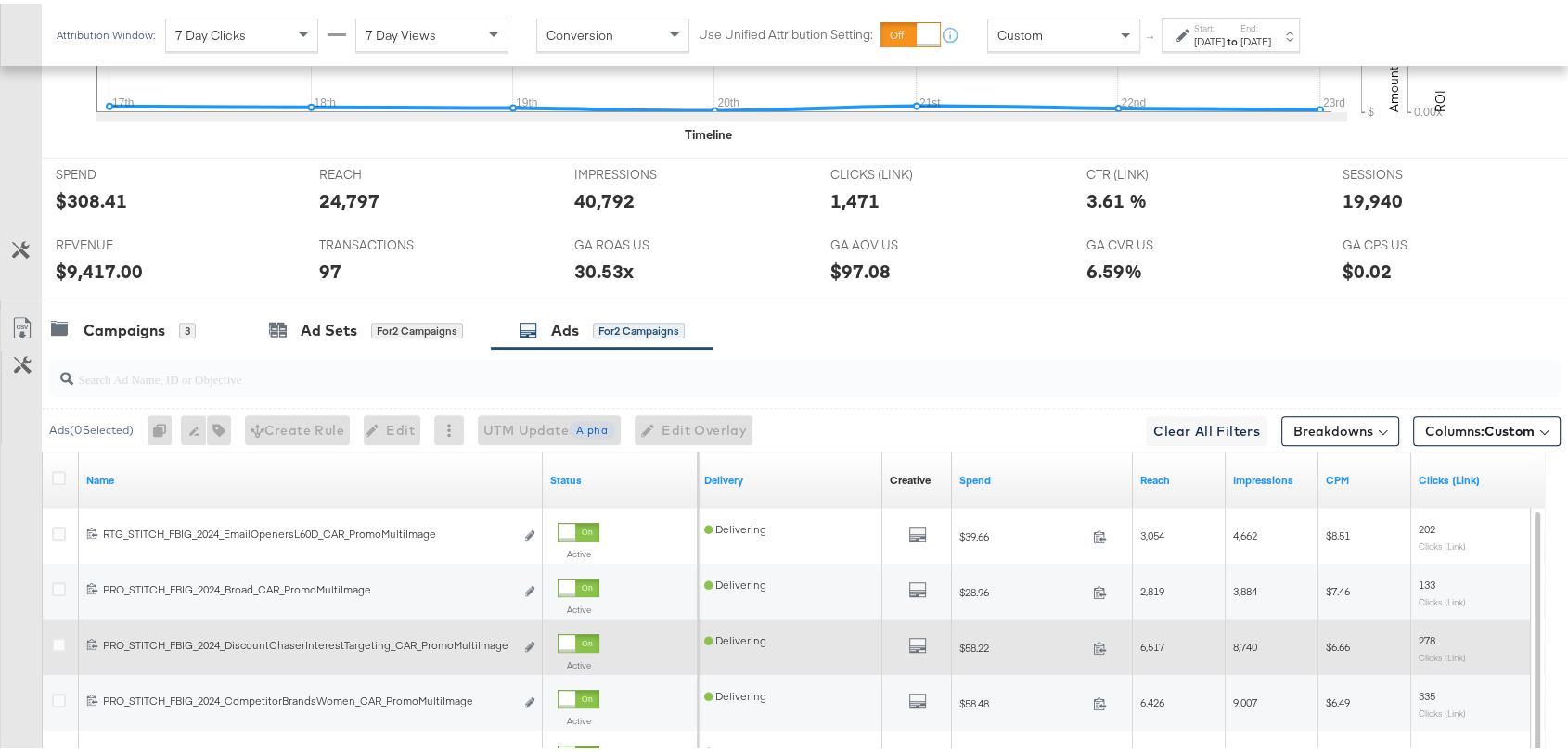
scroll to position [846, 0]
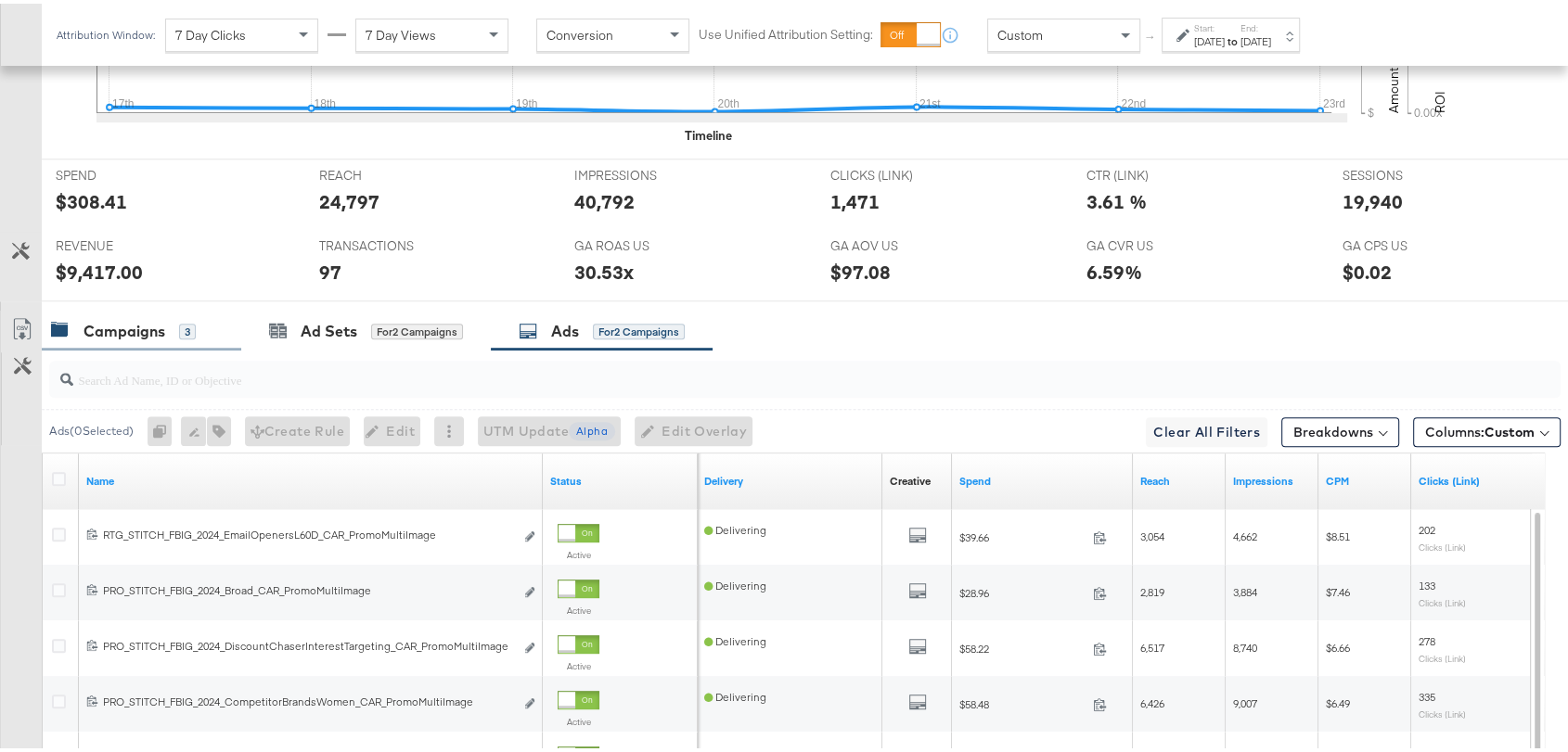
click at [128, 337] on div "Campaigns 3" at bounding box center [141, 328] width 199 height 40
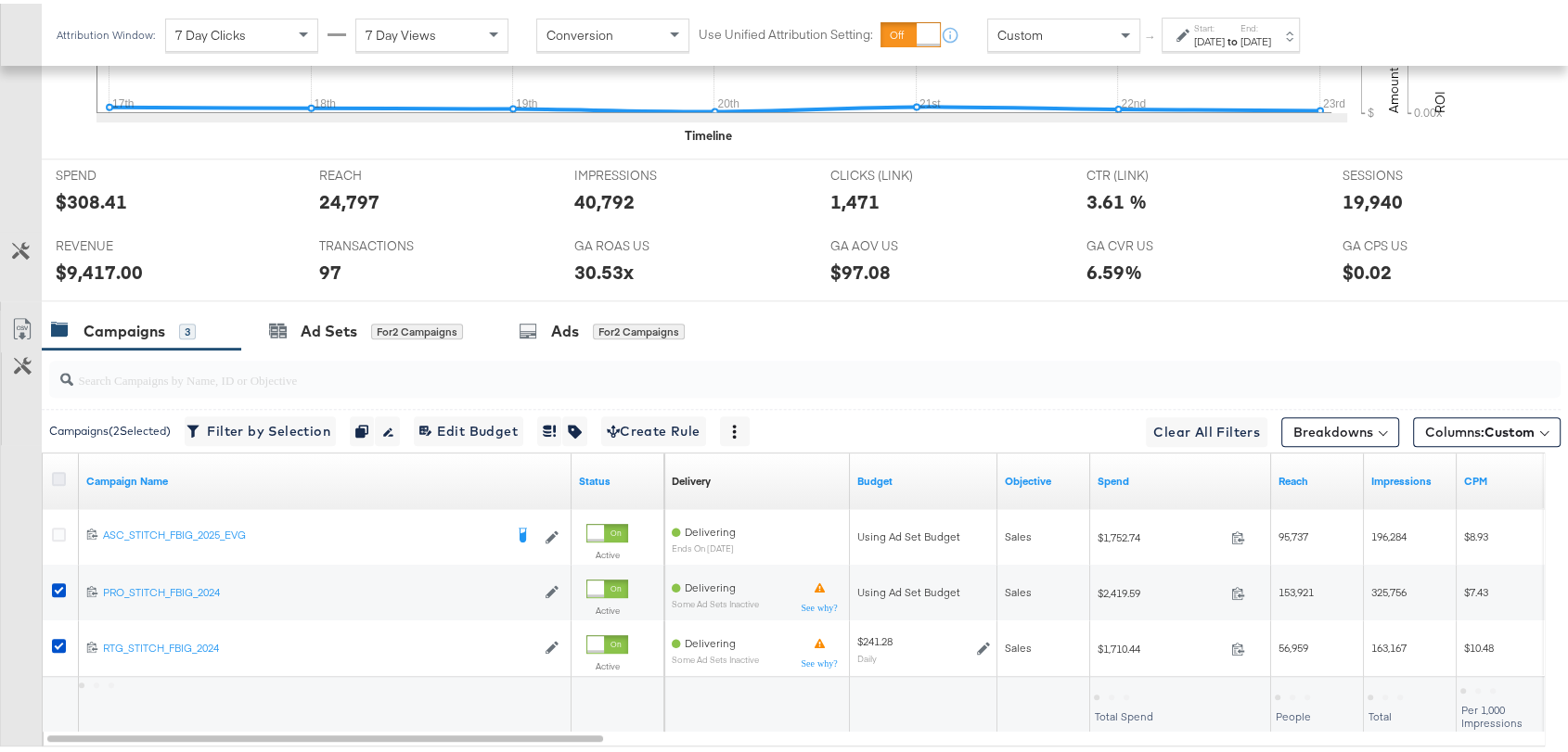
drag, startPoint x: 54, startPoint y: 463, endPoint x: 61, endPoint y: 470, distance: 9.9
click at [61, 470] on div at bounding box center [61, 477] width 34 height 33
click at [61, 470] on icon at bounding box center [59, 475] width 14 height 14
click at [0, 0] on input "checkbox" at bounding box center [0, 0] width 0 height 0
click at [61, 470] on icon at bounding box center [59, 475] width 14 height 14
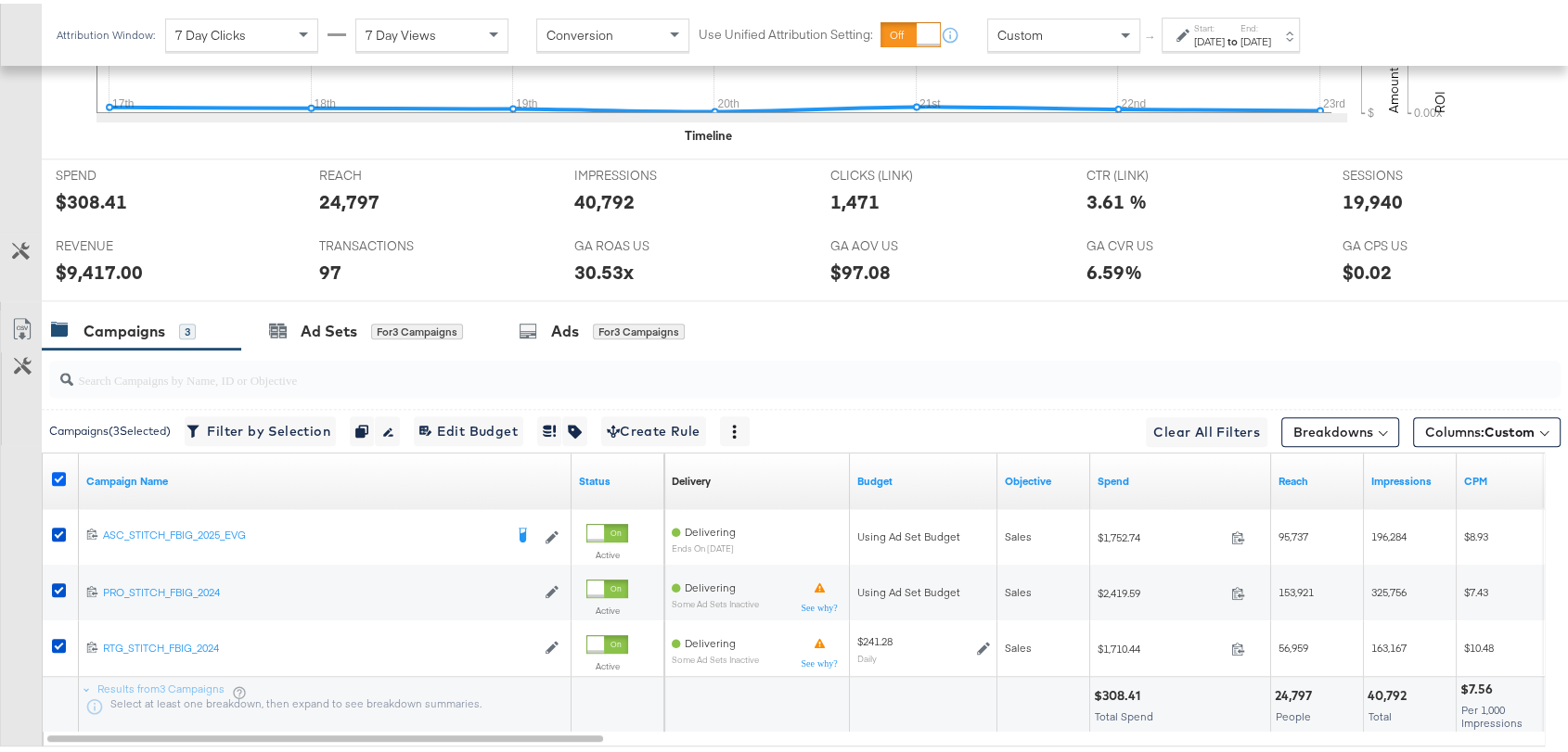
click at [0, 0] on input "checkbox" at bounding box center [0, 0] width 0 height 0
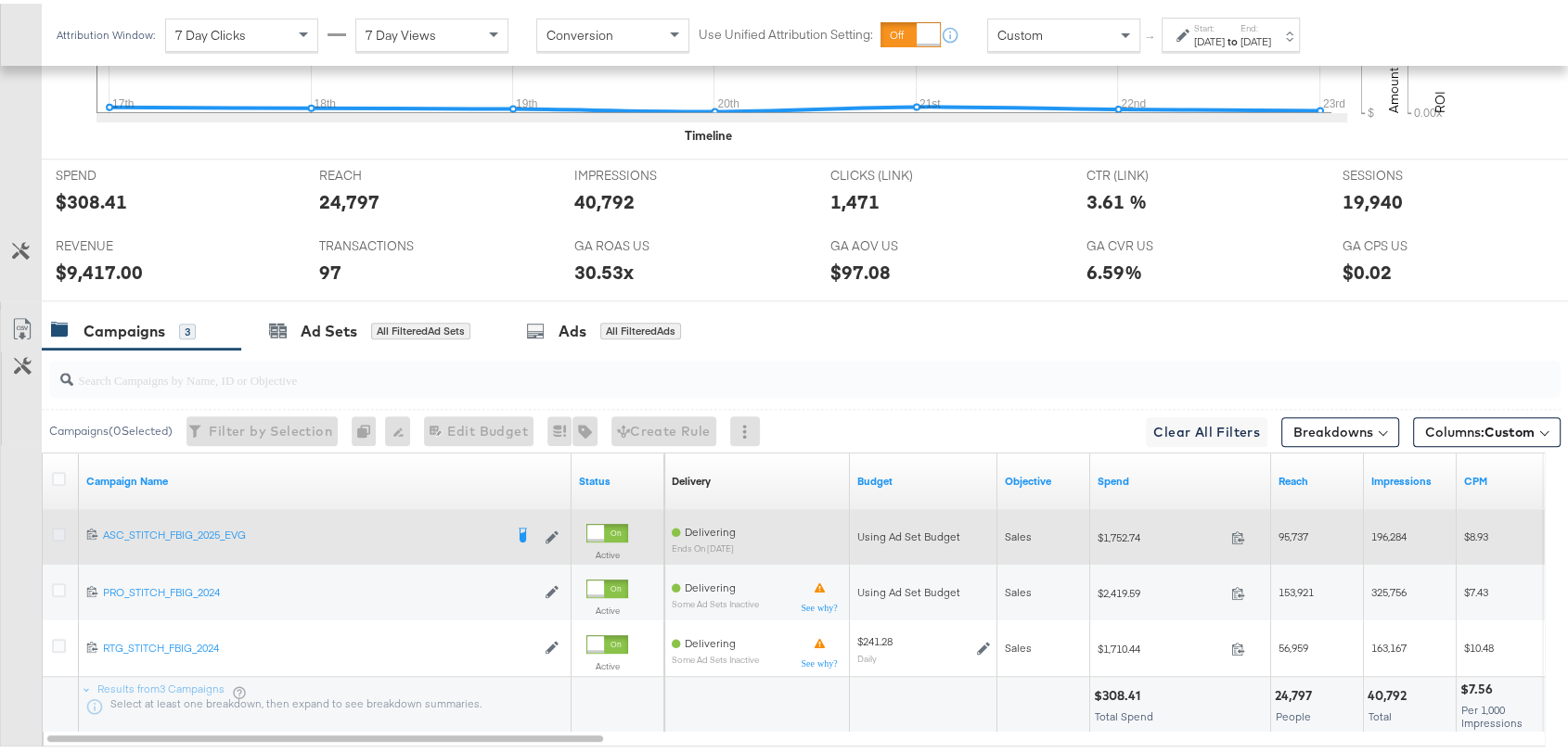
click at [61, 528] on icon at bounding box center [59, 531] width 14 height 14
click at [0, 0] on input "checkbox" at bounding box center [0, 0] width 0 height 0
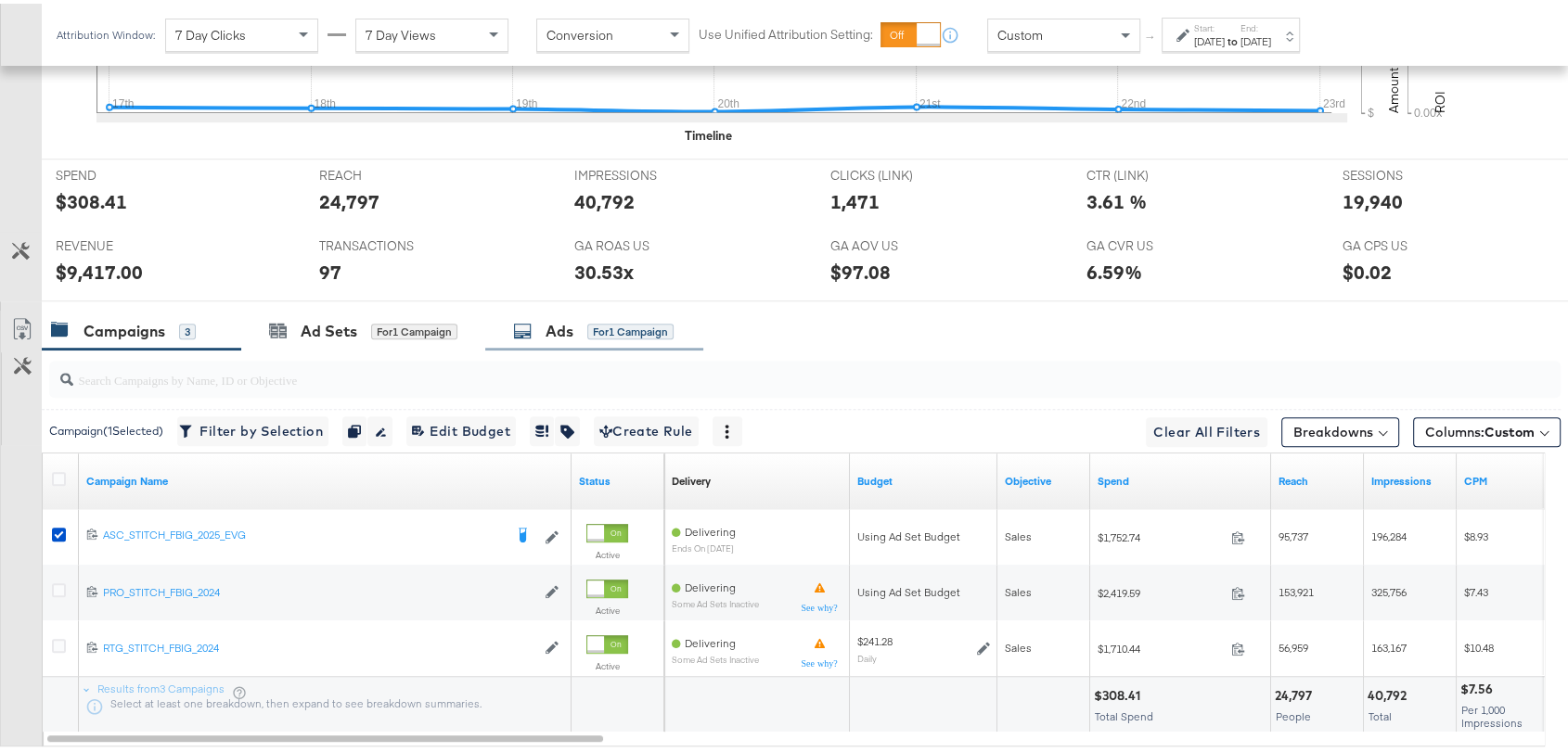
click at [555, 325] on div "Ads" at bounding box center [559, 328] width 27 height 22
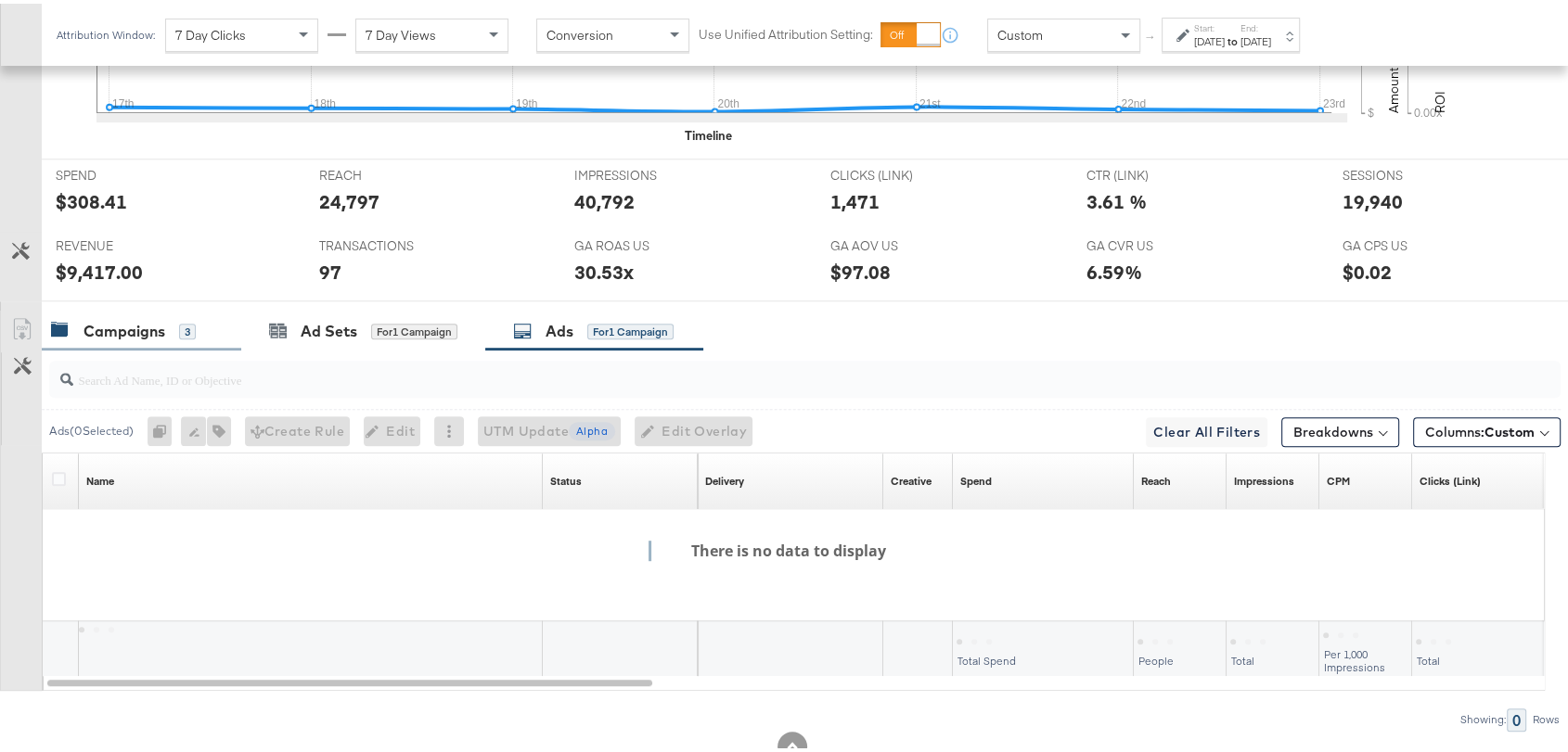
click at [127, 329] on div "Campaigns" at bounding box center [124, 328] width 81 height 22
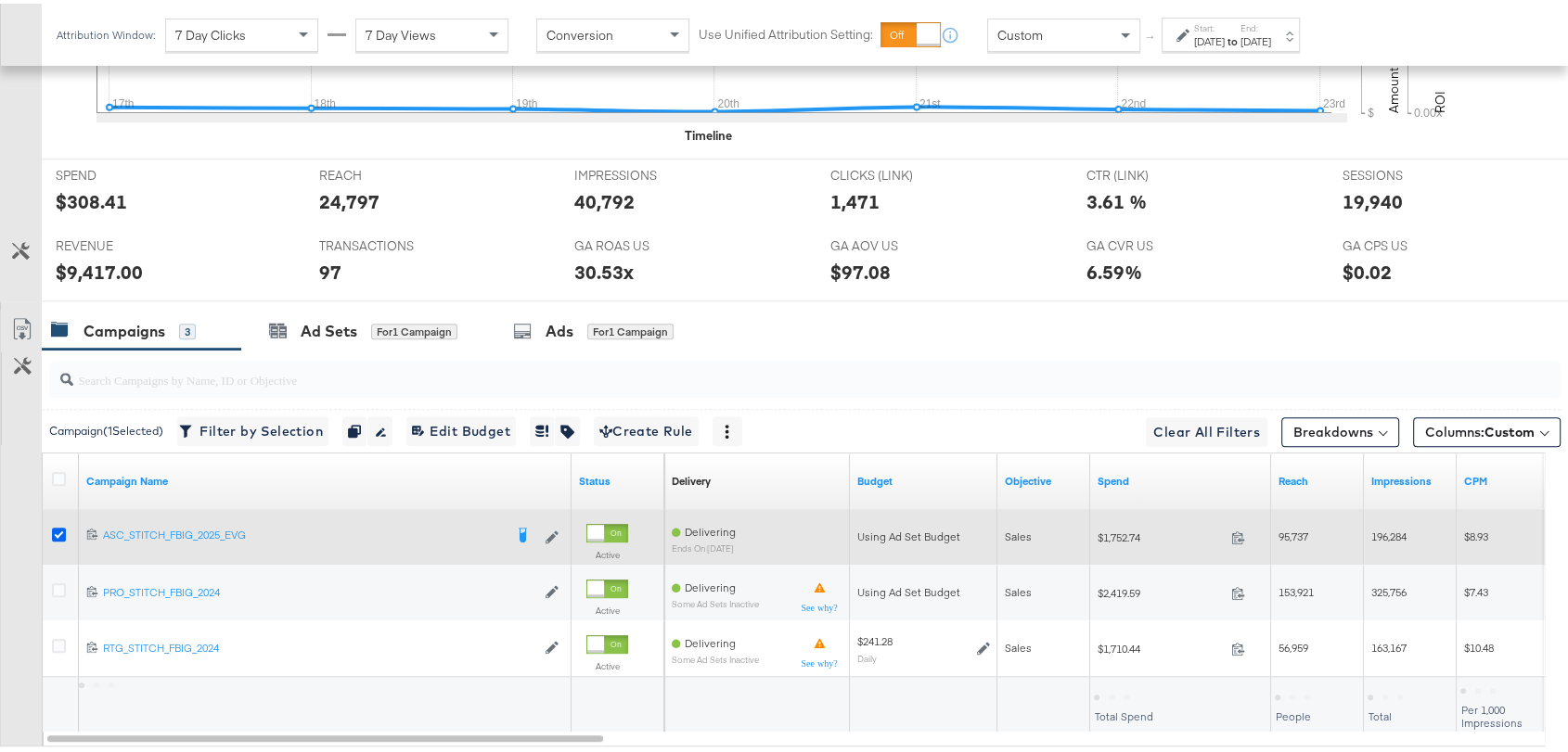
click at [62, 526] on icon at bounding box center [59, 531] width 14 height 14
click at [0, 0] on input "checkbox" at bounding box center [0, 0] width 0 height 0
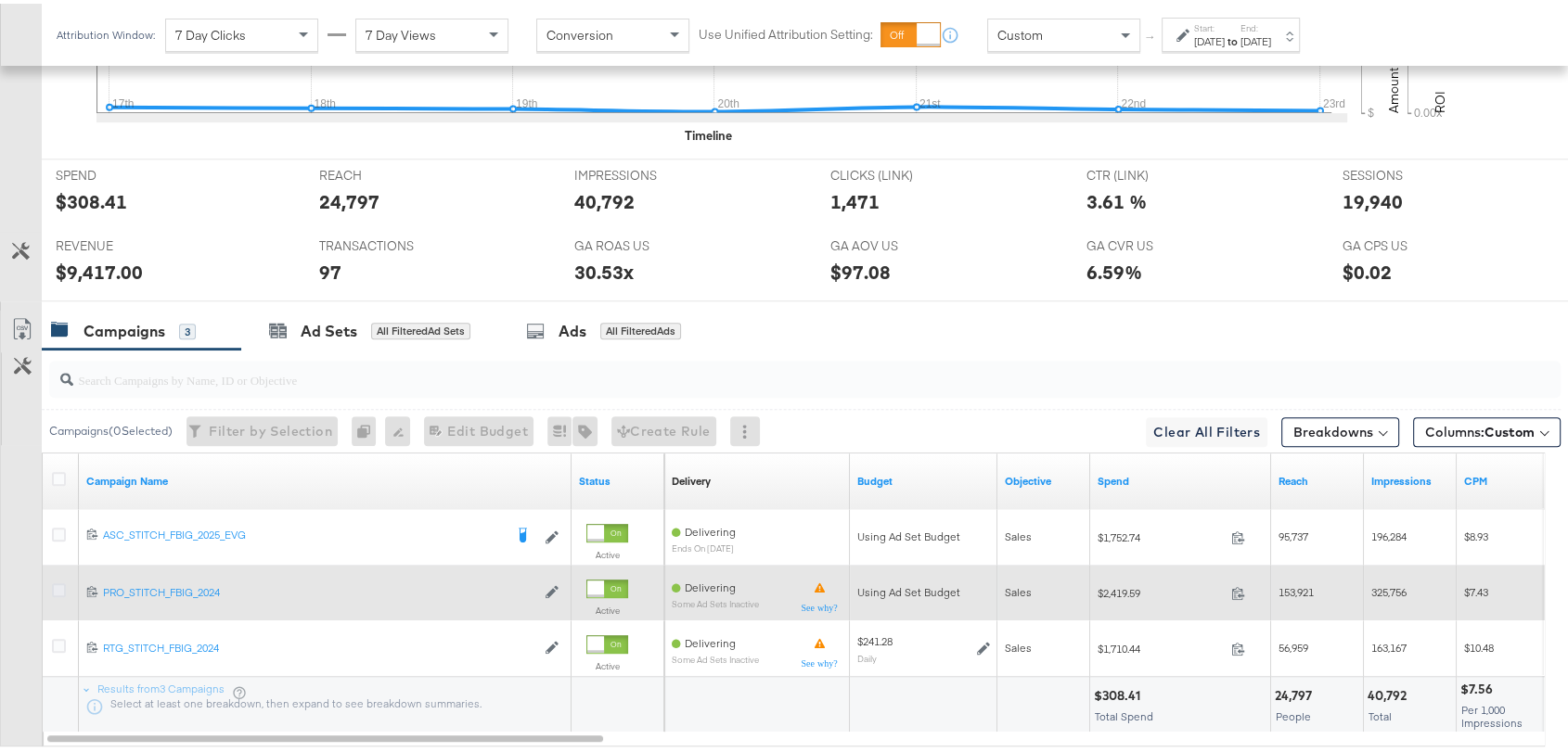
click at [62, 585] on icon at bounding box center [59, 587] width 14 height 14
click at [0, 0] on input "checkbox" at bounding box center [0, 0] width 0 height 0
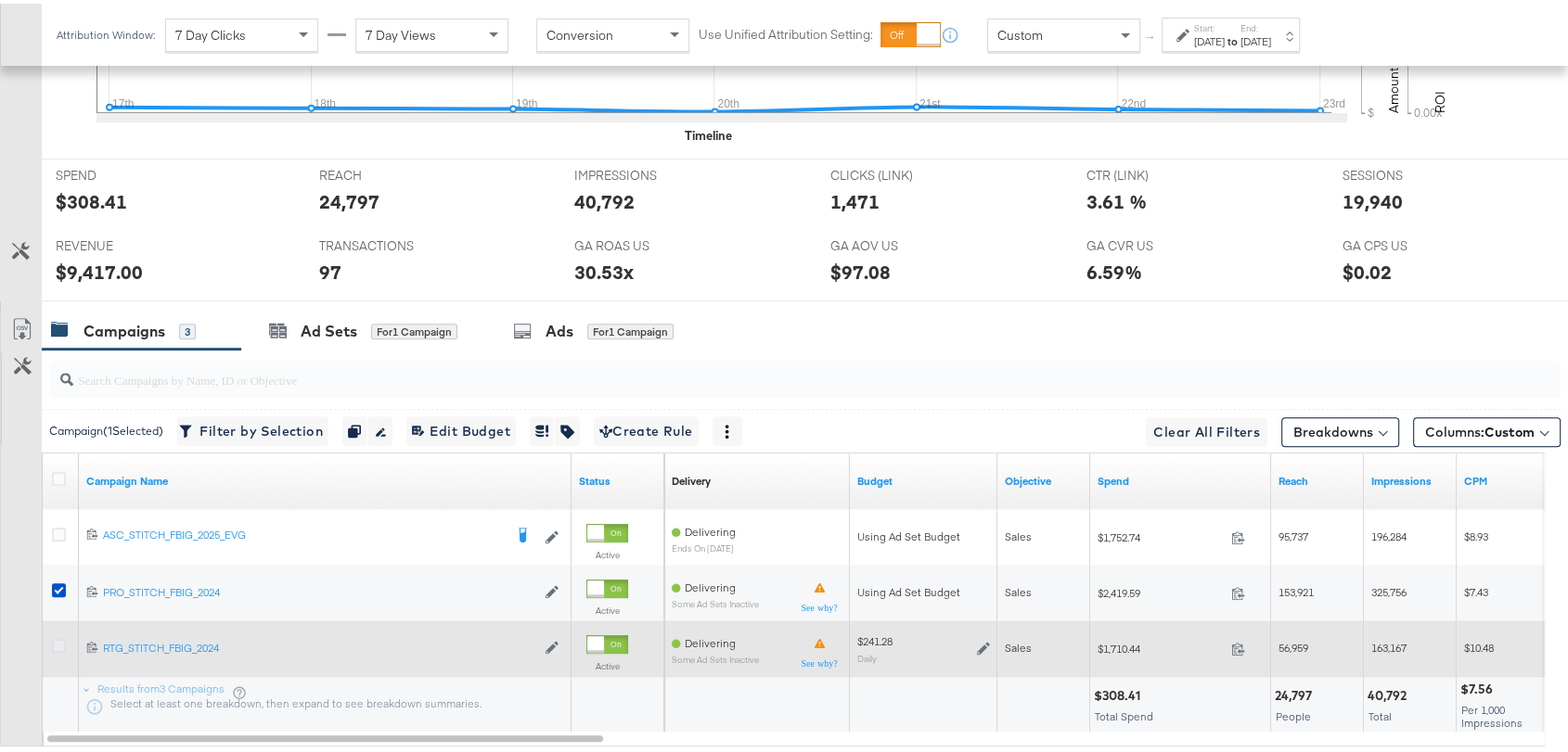
click at [60, 638] on icon at bounding box center [59, 642] width 14 height 14
click at [0, 0] on input "checkbox" at bounding box center [0, 0] width 0 height 0
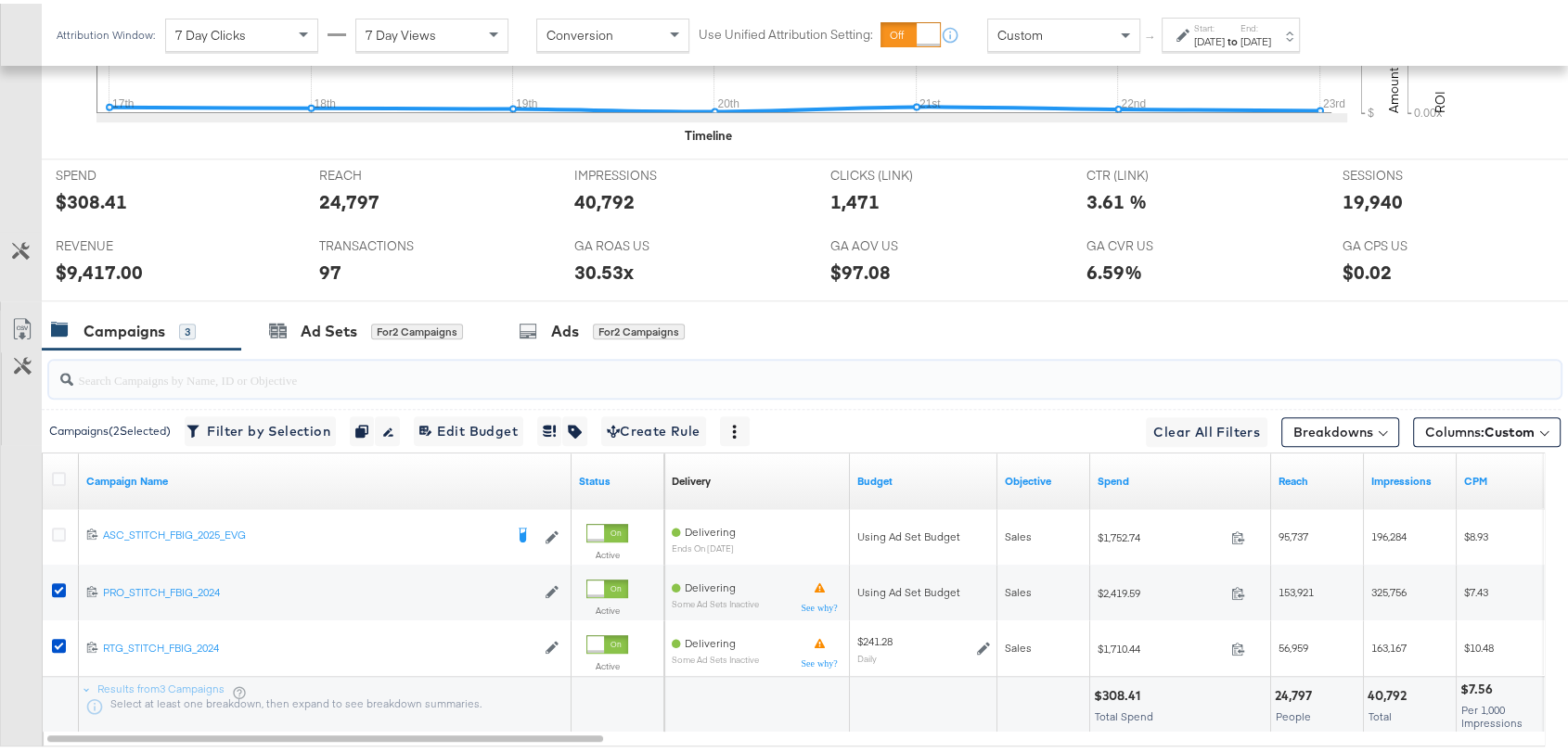
click at [282, 373] on input "search" at bounding box center [749, 368] width 1351 height 36
click at [561, 317] on div "Ads" at bounding box center [564, 328] width 27 height 22
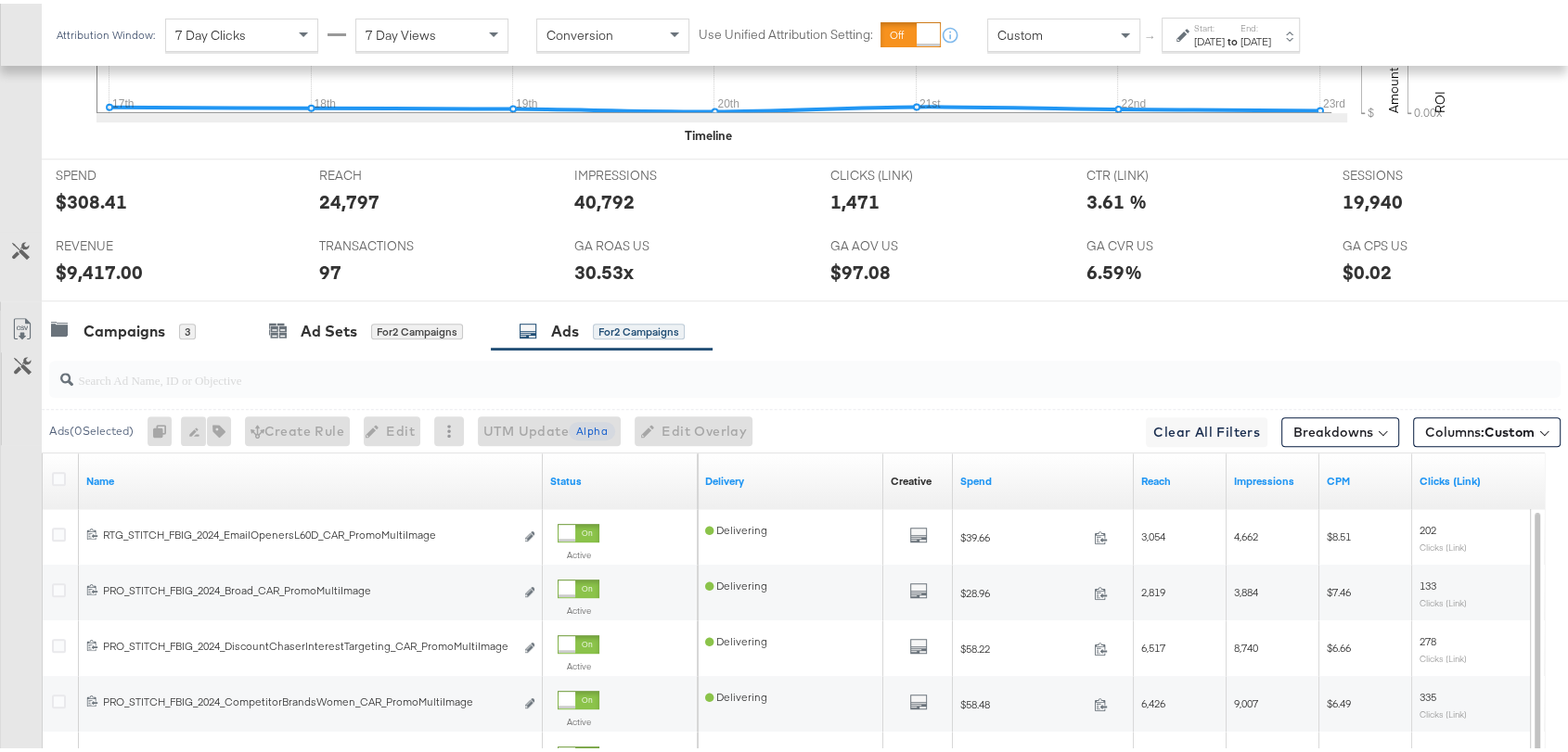
click at [213, 385] on div at bounding box center [804, 375] width 1511 height 37
paste input "120214256056470515"
type input "120214256056470515"
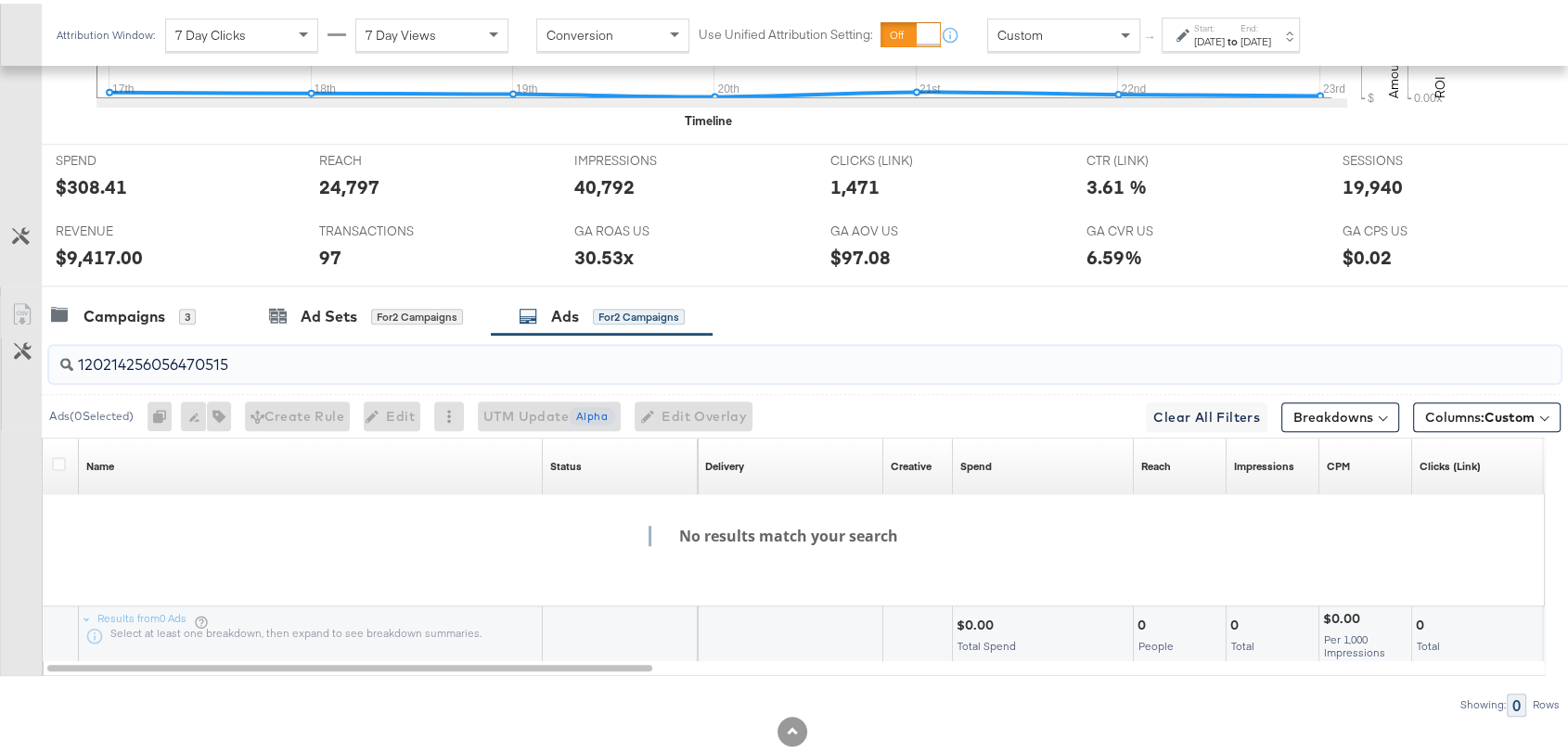
scroll to position [863, 0]
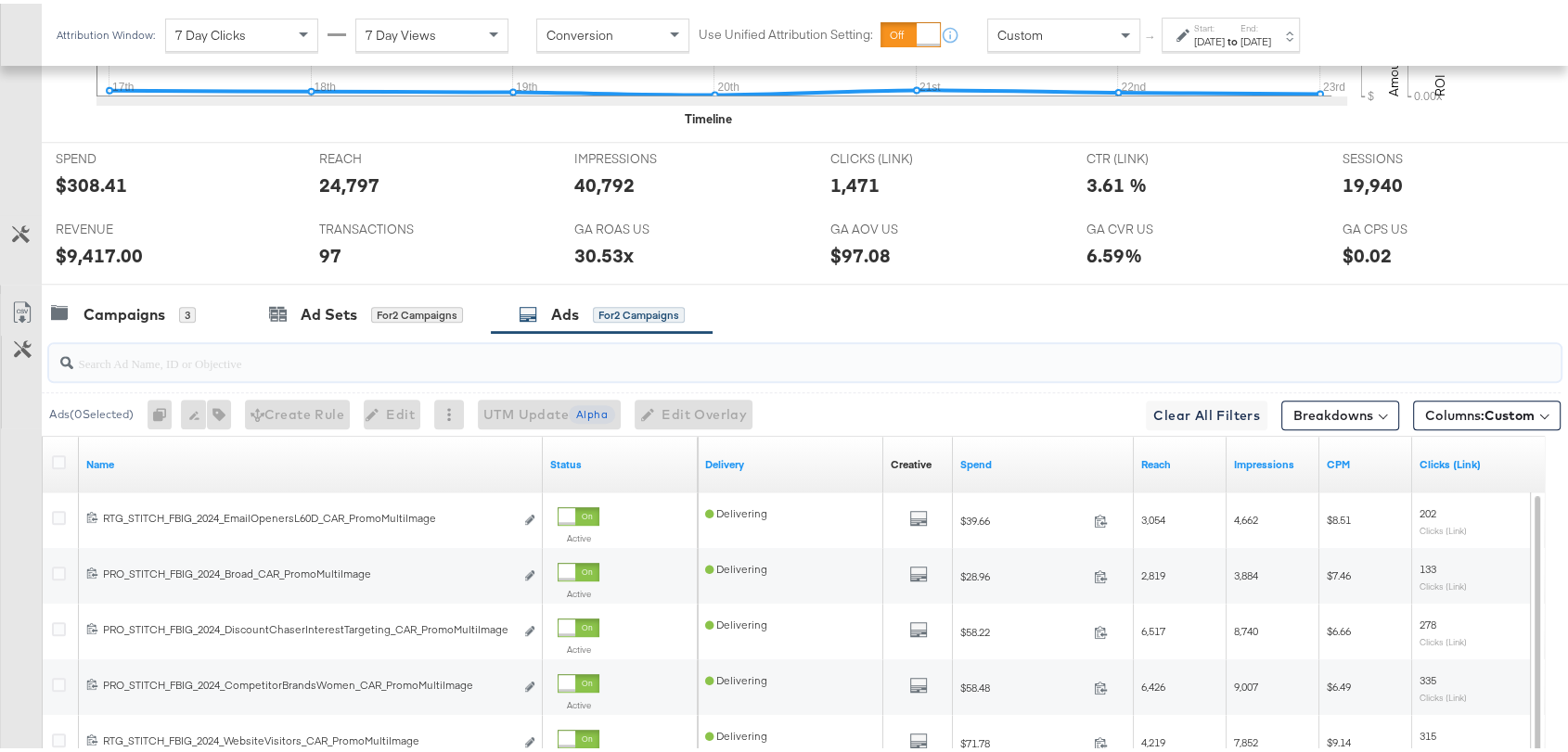
click at [300, 358] on input "search" at bounding box center [749, 351] width 1351 height 36
paste input "PRO_STITCH_FBIG_2024_DiscountChaserInterestTargeting_CAR_Promo...martDesign"
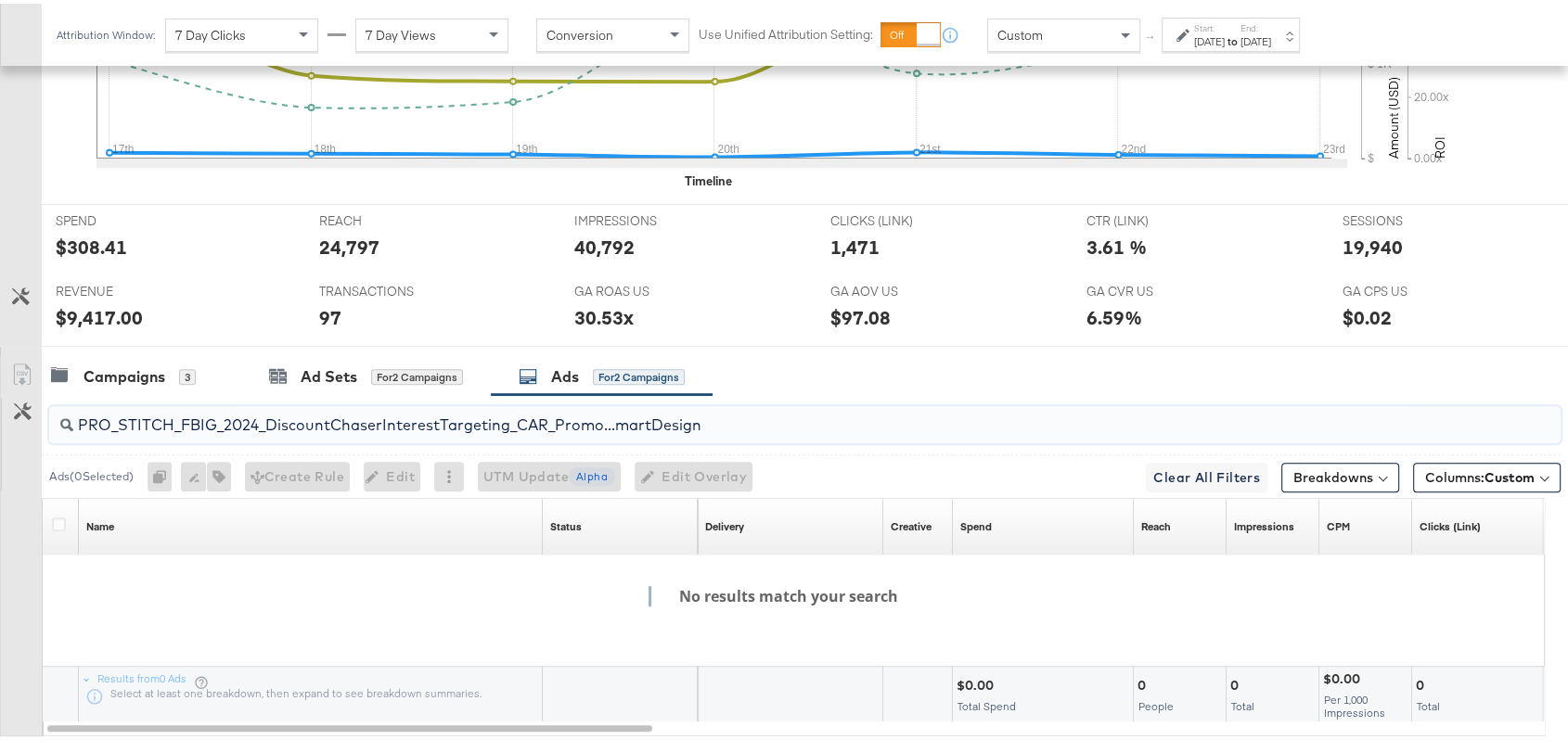
scroll to position [797, 0]
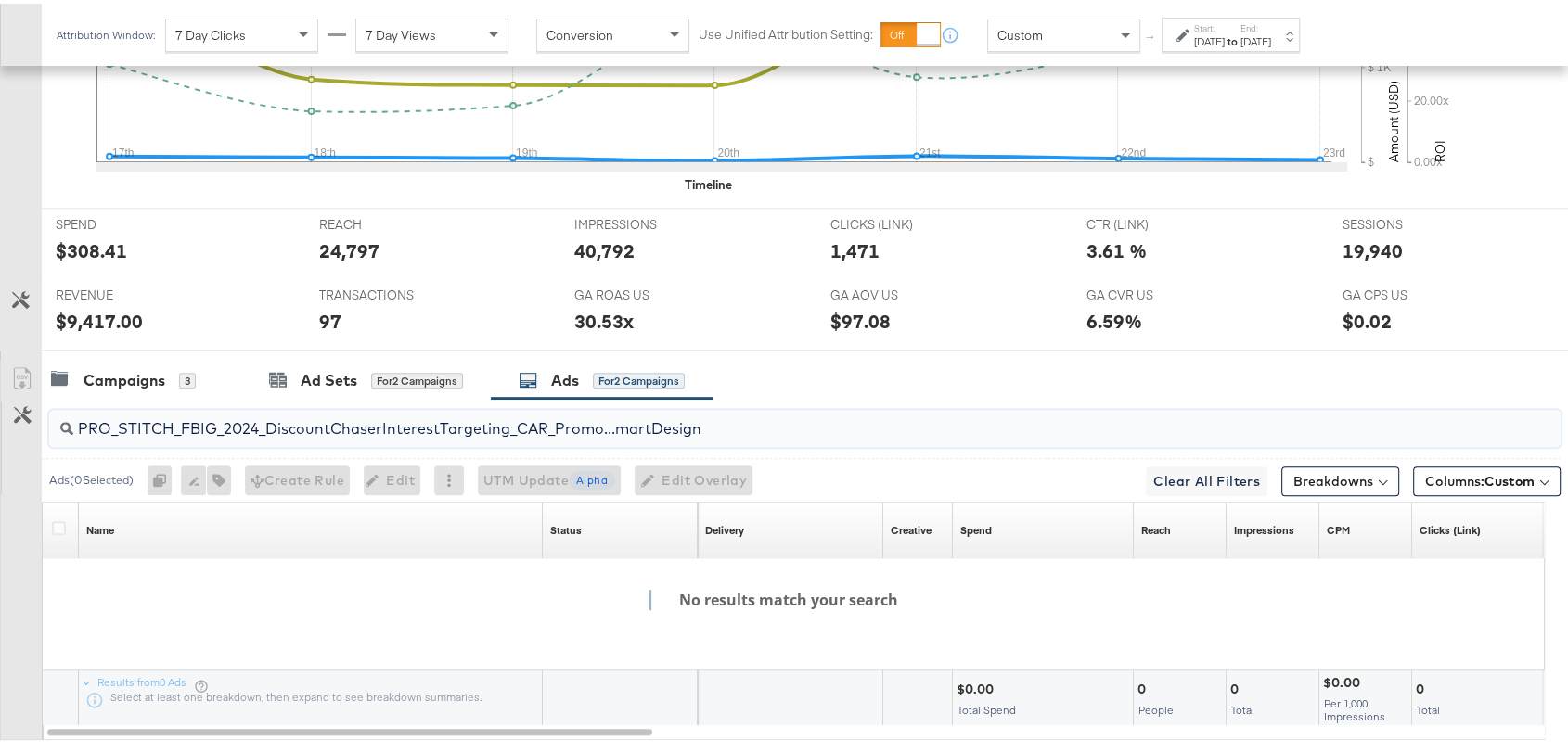
type input "PRO_STITCH_FBIG_2024_DiscountChaserInterestTargeting_CAR_Promo...martDesign"
